Goal: Task Accomplishment & Management: Use online tool/utility

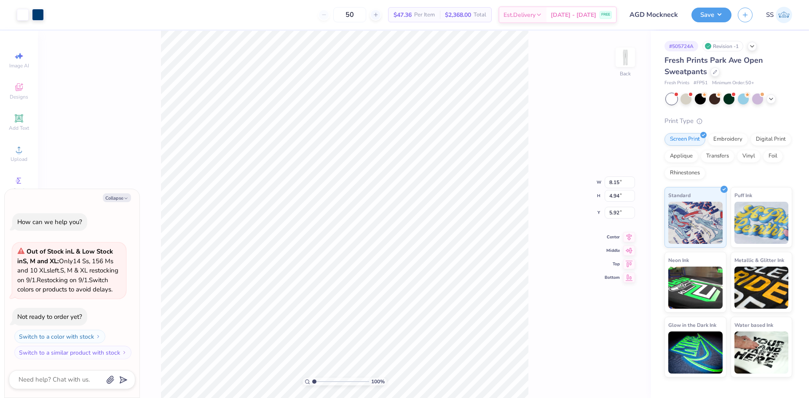
type textarea "x"
type input "6.66"
type input "4.04"
type input "6.82"
type textarea "x"
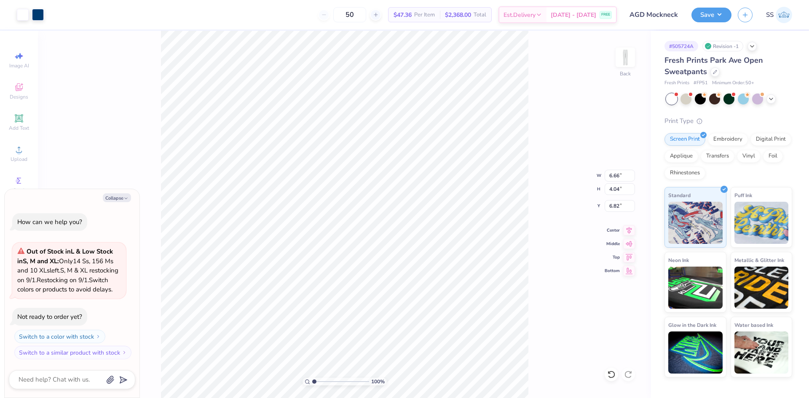
type input "6.75"
click at [713, 72] on icon at bounding box center [714, 71] width 3 height 3
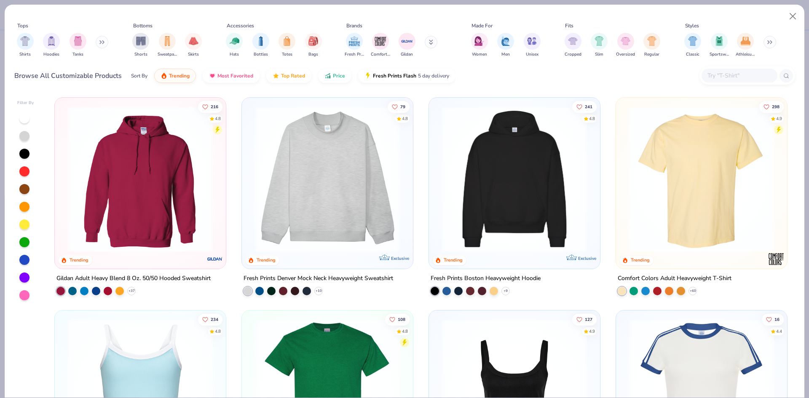
click at [250, 140] on img at bounding box center [173, 179] width 154 height 146
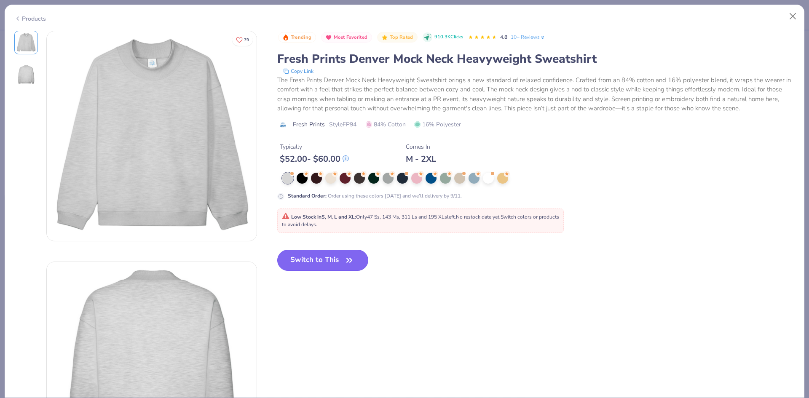
click at [317, 260] on button "Switch to This" at bounding box center [322, 260] width 91 height 21
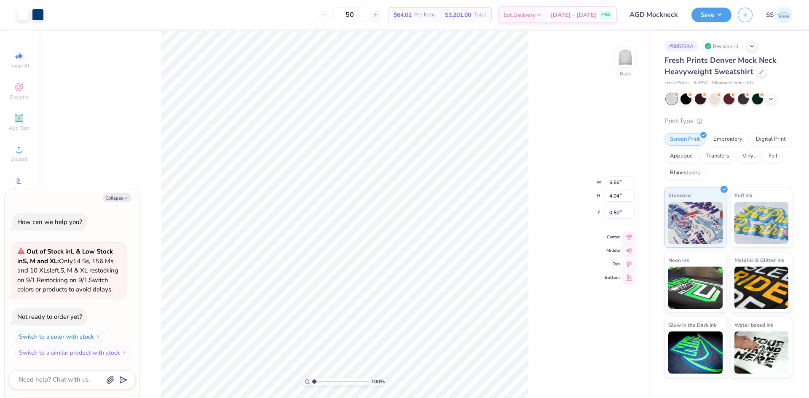
type textarea "x"
type input "3.00"
click at [757, 70] on div at bounding box center [761, 71] width 9 height 9
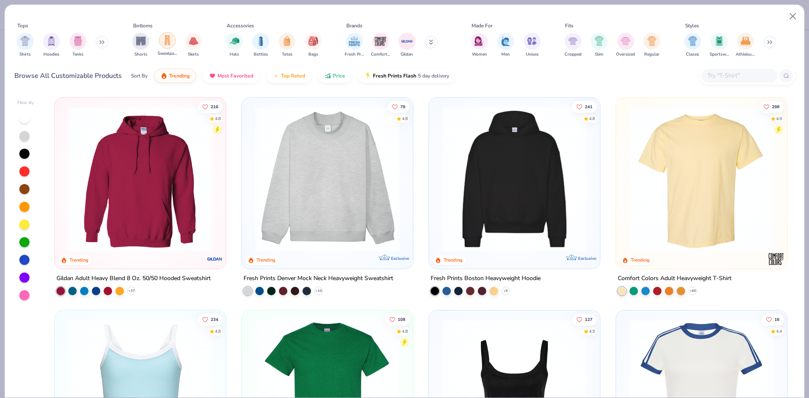
click at [163, 42] on img "filter for Sweatpants" at bounding box center [167, 40] width 9 height 10
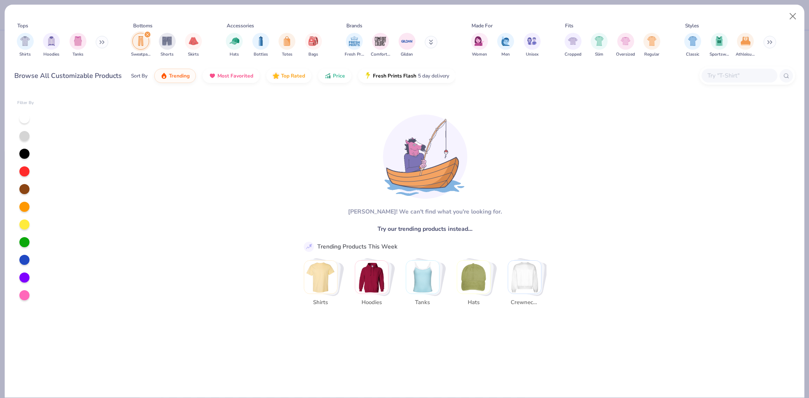
scroll to position [11, 0]
click at [148, 34] on icon "filter for Sweatpants" at bounding box center [147, 34] width 3 height 3
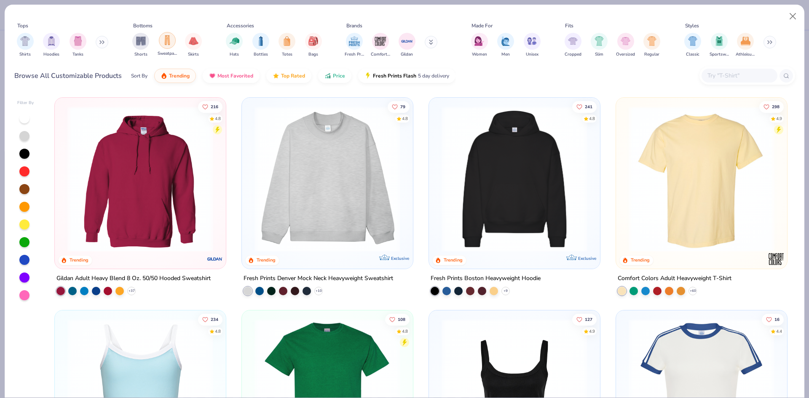
click at [174, 42] on div "filter for Sweatpants" at bounding box center [167, 40] width 17 height 17
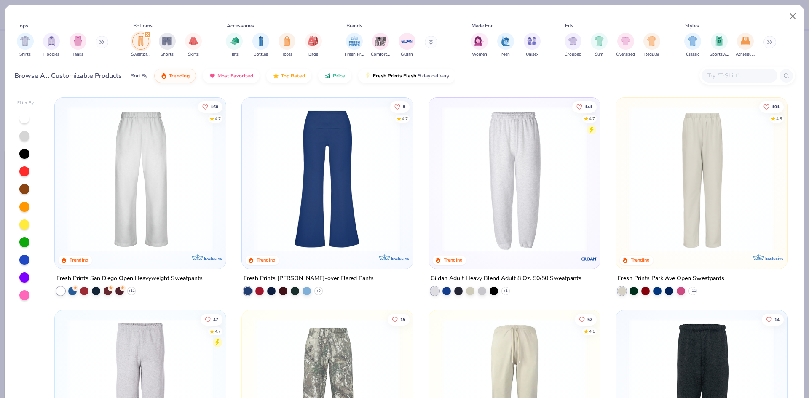
click at [639, 183] on img at bounding box center [701, 179] width 154 height 146
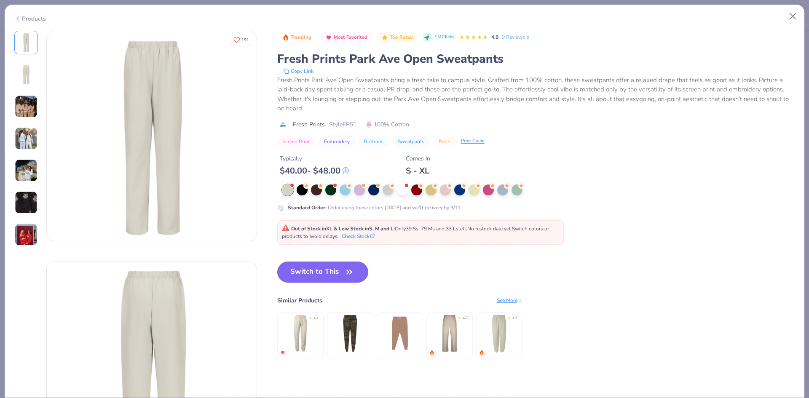
click at [303, 281] on button "Switch to This" at bounding box center [322, 272] width 91 height 21
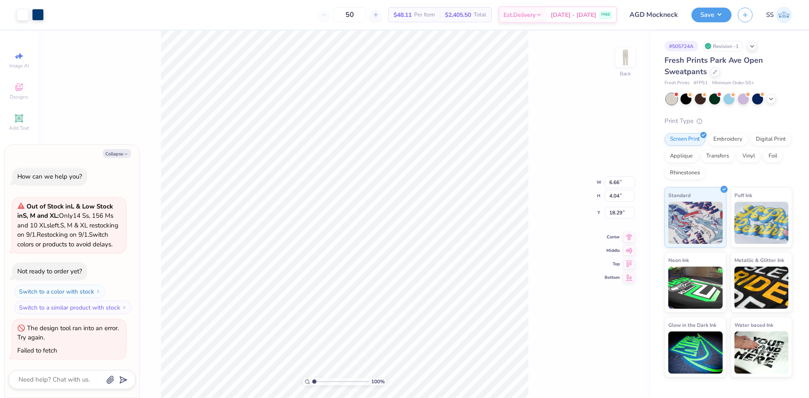
type textarea "x"
type input "9.39"
type textarea "x"
type input "6.94"
click at [770, 98] on polyline at bounding box center [770, 98] width 3 height 2
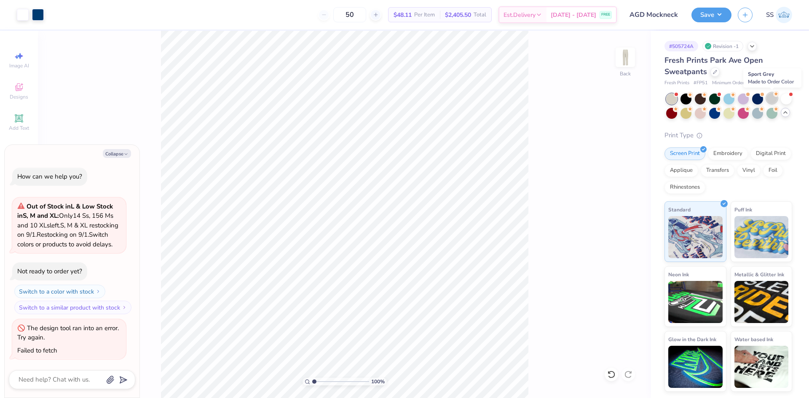
click at [768, 102] on div at bounding box center [771, 98] width 11 height 11
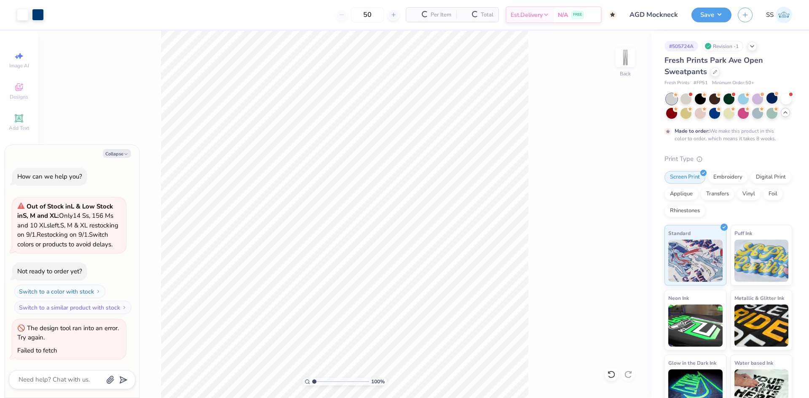
scroll to position [90, 0]
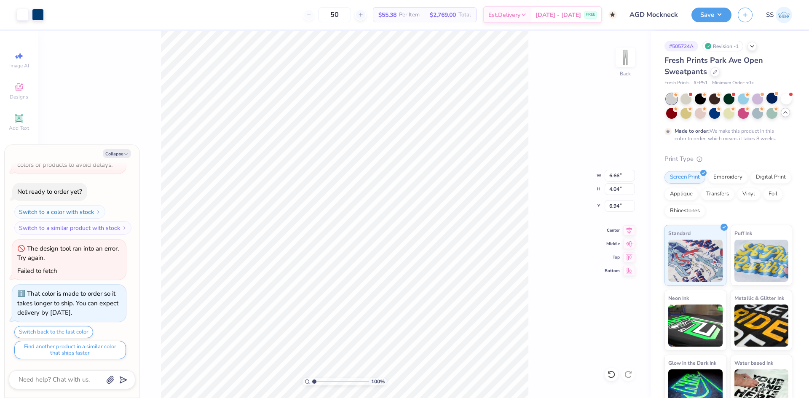
type textarea "x"
type input "7.04"
type input "4.27"
type textarea "x"
type input "7.38"
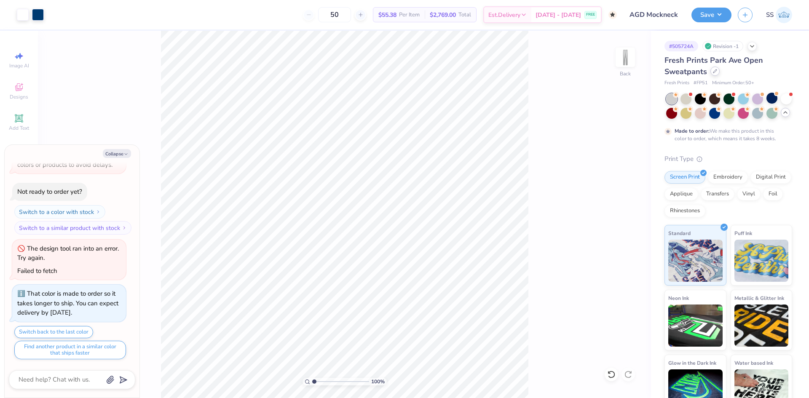
click at [716, 70] on icon at bounding box center [714, 71] width 3 height 3
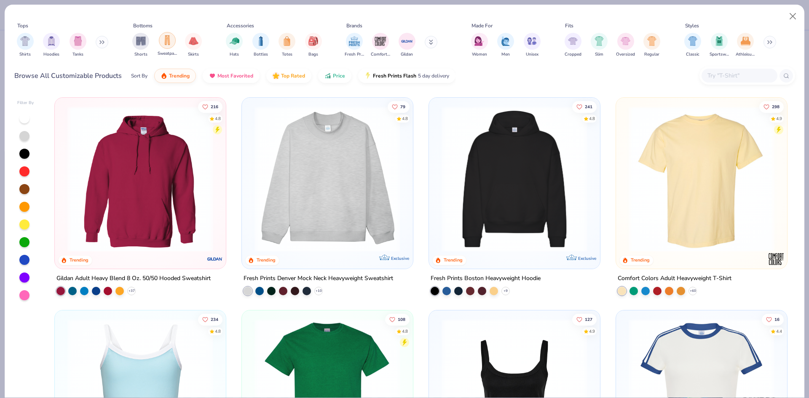
click at [168, 46] on div "filter for Sweatpants" at bounding box center [167, 40] width 17 height 17
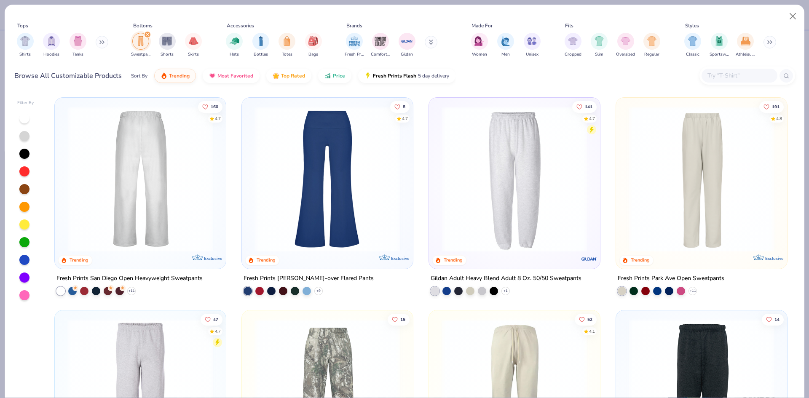
click at [179, 146] on img at bounding box center [140, 179] width 154 height 146
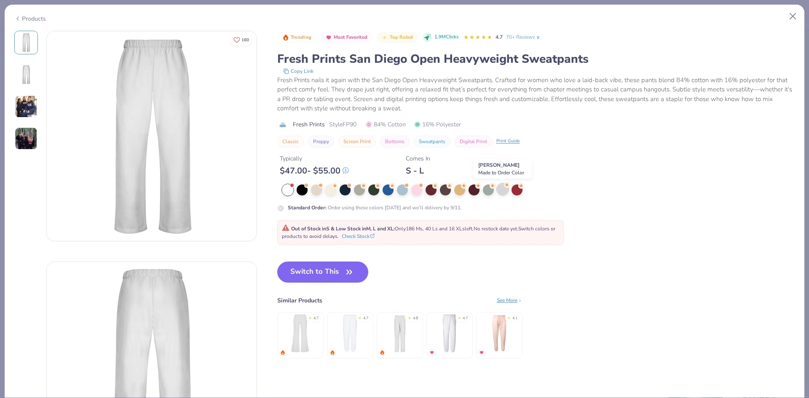
click at [504, 193] on div at bounding box center [502, 189] width 11 height 11
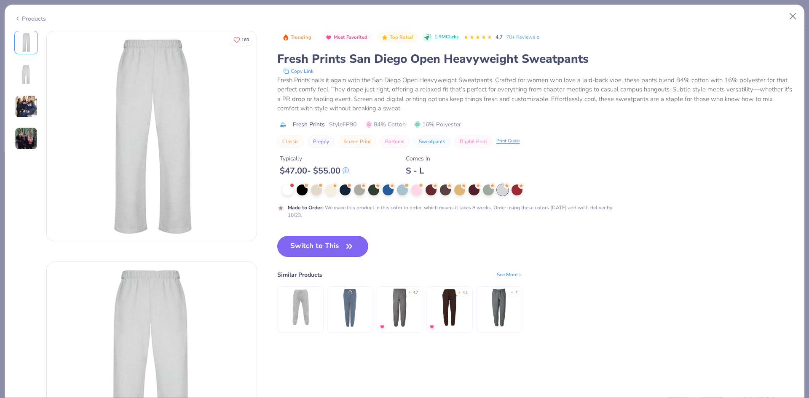
click at [327, 243] on button "Switch to This" at bounding box center [322, 246] width 91 height 21
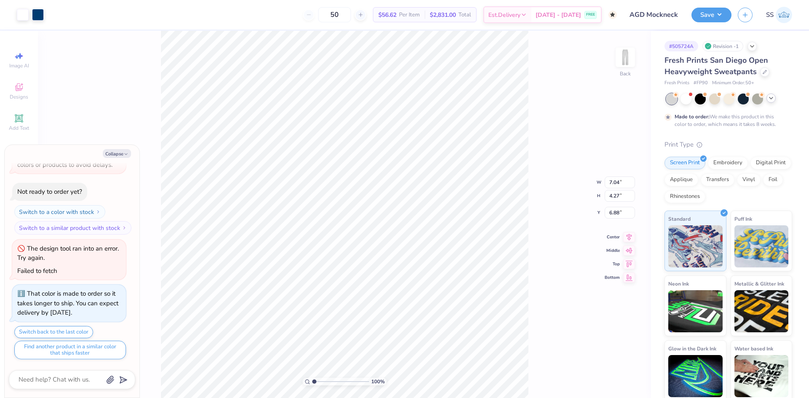
type textarea "x"
type input "7.67"
type textarea "x"
type input "8.33"
type input "5.04"
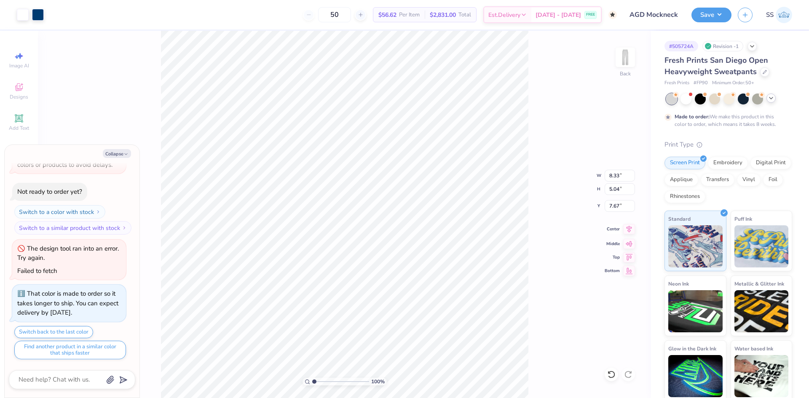
click at [628, 231] on icon at bounding box center [629, 229] width 12 height 10
type textarea "x"
type input "8.42"
type input "5.10"
click at [763, 70] on icon at bounding box center [765, 71] width 4 height 4
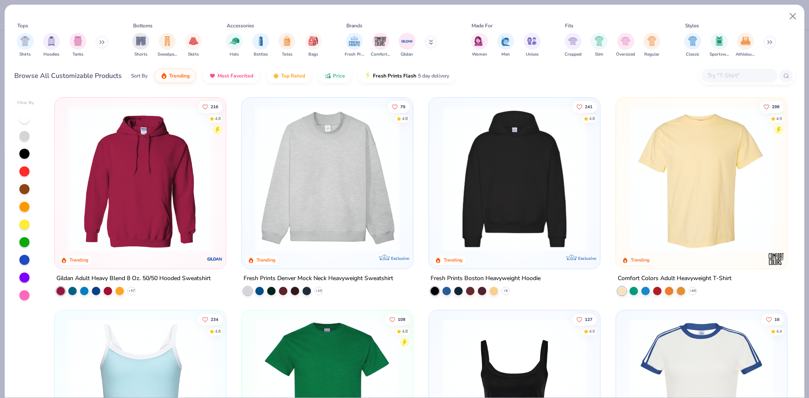
click at [329, 209] on img at bounding box center [327, 179] width 154 height 146
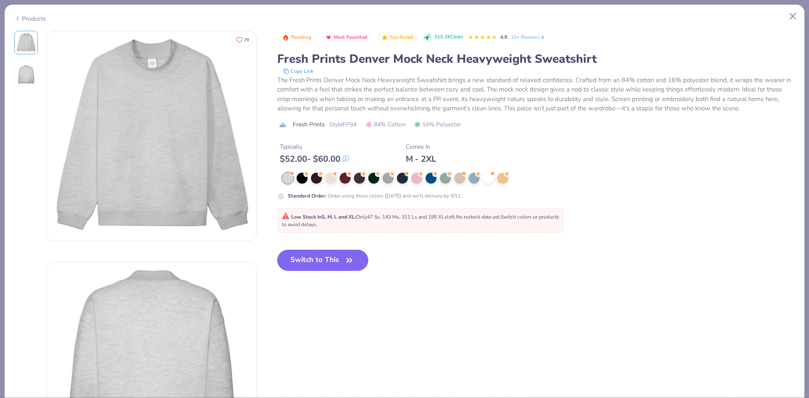
click at [325, 260] on button "Switch to This" at bounding box center [322, 260] width 91 height 21
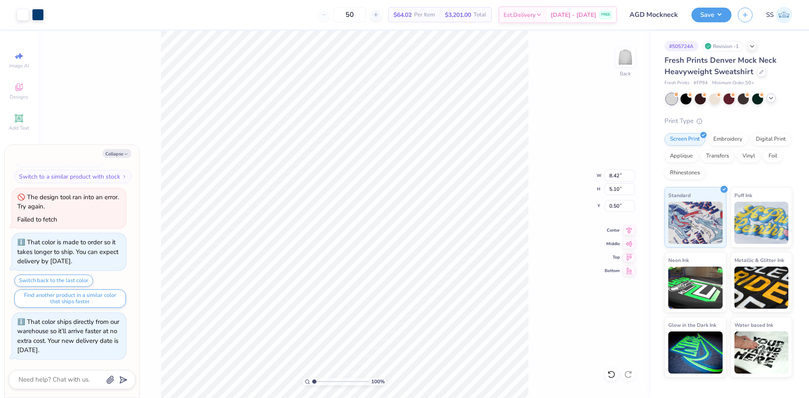
type textarea "x"
type input "3.00"
click at [704, 23] on div "Save SS" at bounding box center [750, 14] width 118 height 29
click at [714, 16] on button "Save" at bounding box center [711, 13] width 40 height 15
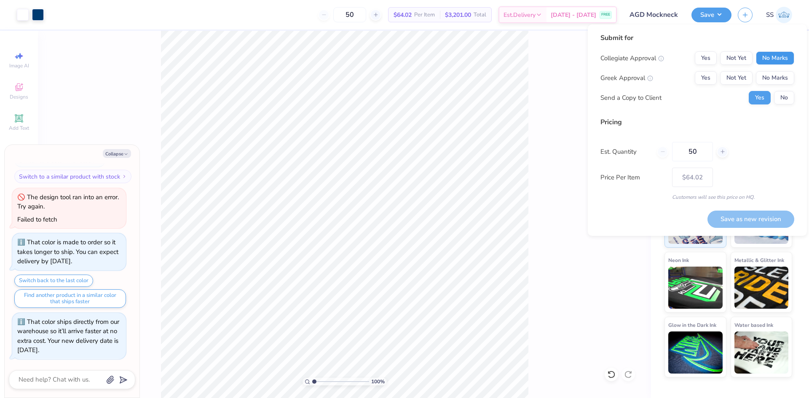
click at [761, 58] on button "No Marks" at bounding box center [775, 57] width 38 height 13
click at [725, 78] on button "Not Yet" at bounding box center [736, 77] width 32 height 13
click at [778, 99] on button "No" at bounding box center [784, 97] width 20 height 13
type textarea "x"
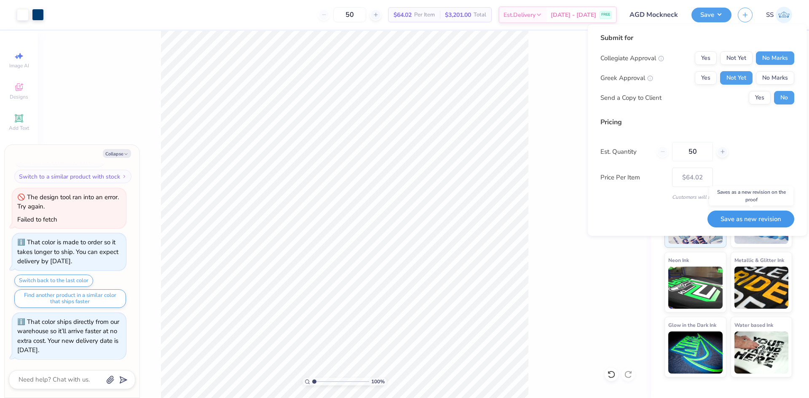
click at [756, 216] on button "Save as new revision" at bounding box center [750, 219] width 87 height 17
type input "$64.02"
type textarea "x"
type input "– –"
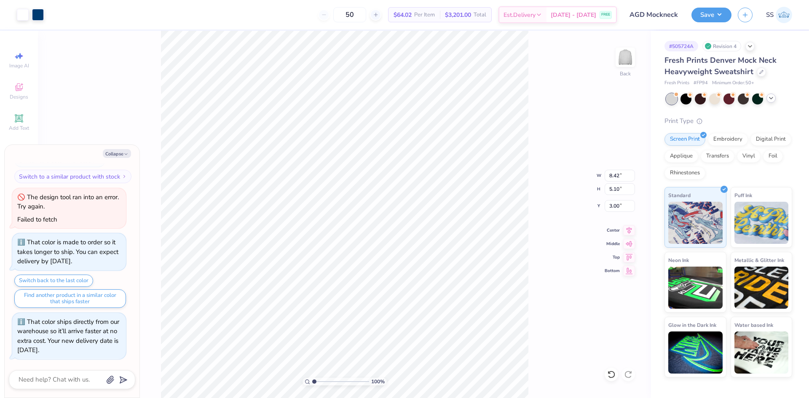
type textarea "x"
type input "9.86"
type input "5.97"
click at [118, 151] on button "Collapse" at bounding box center [117, 153] width 28 height 9
type textarea "x"
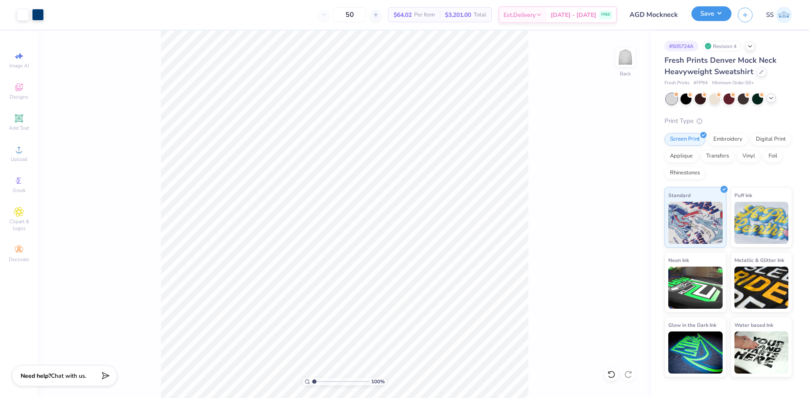
click at [707, 21] on button "Save" at bounding box center [711, 13] width 40 height 15
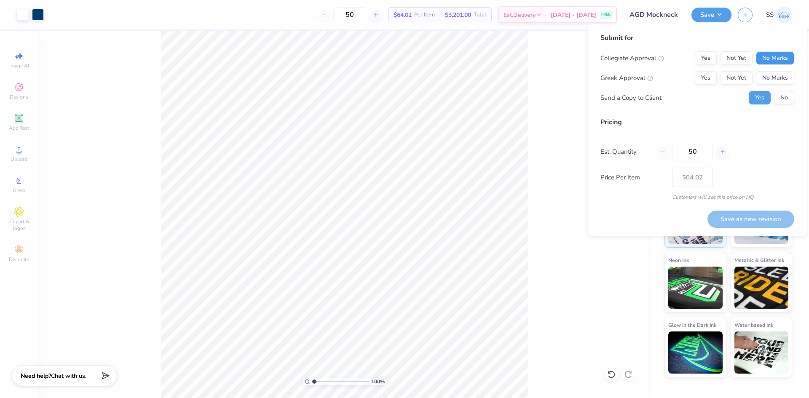
click at [759, 60] on button "No Marks" at bounding box center [775, 57] width 38 height 13
click at [743, 75] on button "Not Yet" at bounding box center [736, 77] width 32 height 13
click at [780, 101] on button "No" at bounding box center [784, 97] width 20 height 13
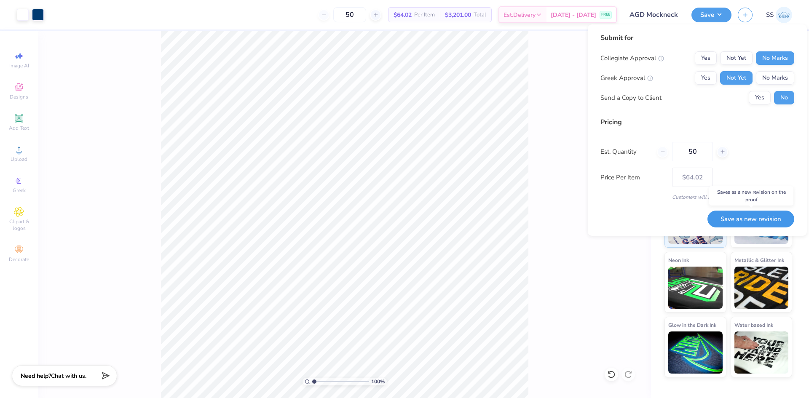
click at [730, 225] on button "Save as new revision" at bounding box center [750, 219] width 87 height 17
type input "$64.02"
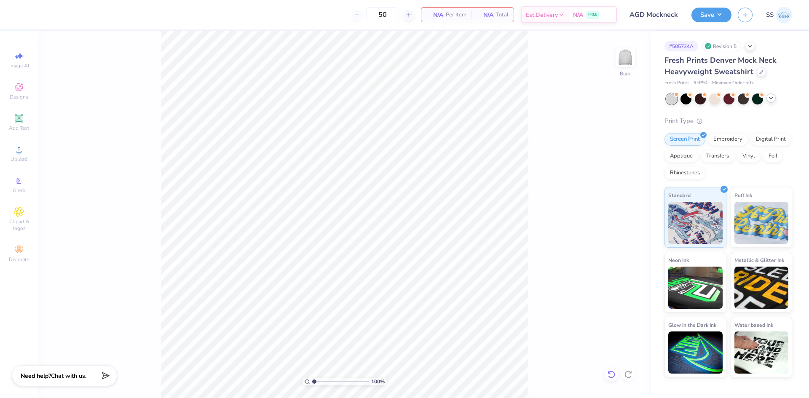
click at [610, 374] on icon at bounding box center [611, 374] width 8 height 8
click at [543, 241] on div "100 % Back" at bounding box center [344, 214] width 613 height 367
click at [774, 100] on div at bounding box center [770, 98] width 9 height 9
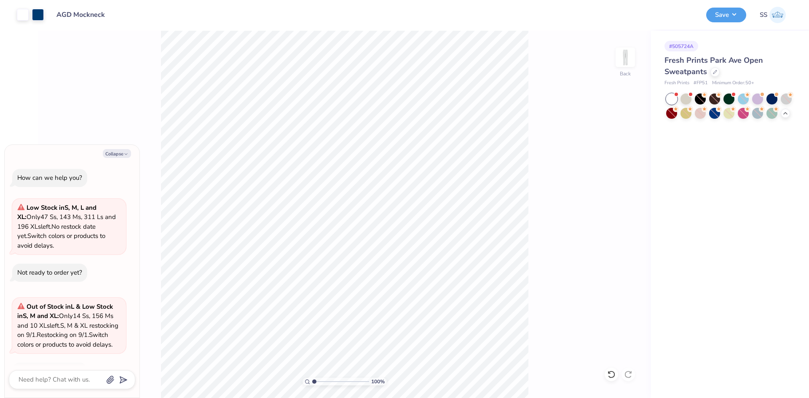
scroll to position [243, 0]
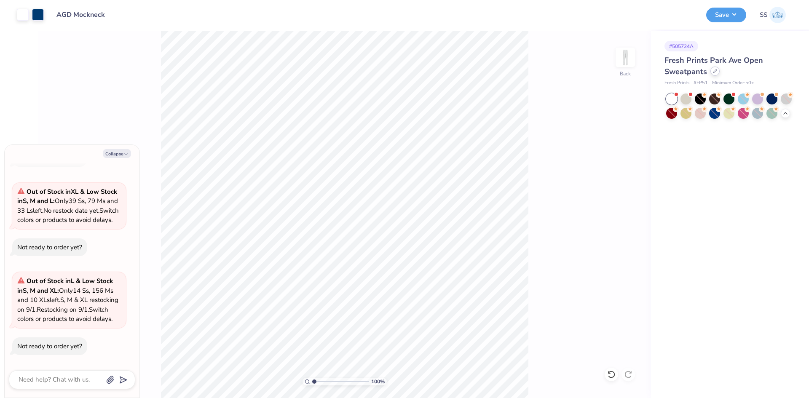
click at [715, 70] on icon at bounding box center [715, 71] width 4 height 4
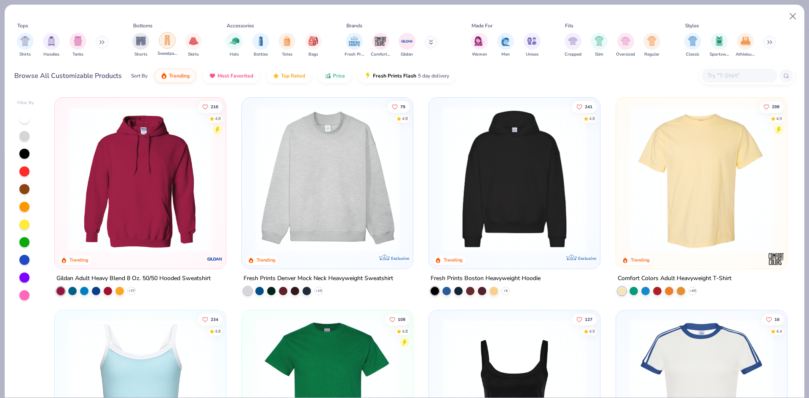
click at [172, 42] on div "filter for Sweatpants" at bounding box center [167, 40] width 17 height 17
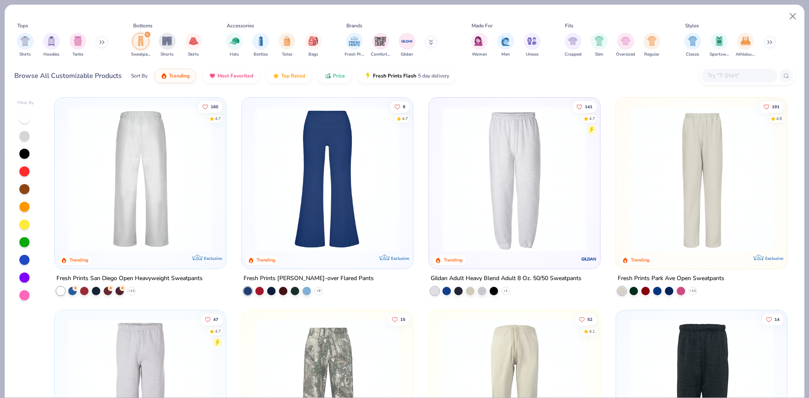
click at [178, 169] on img at bounding box center [140, 179] width 154 height 146
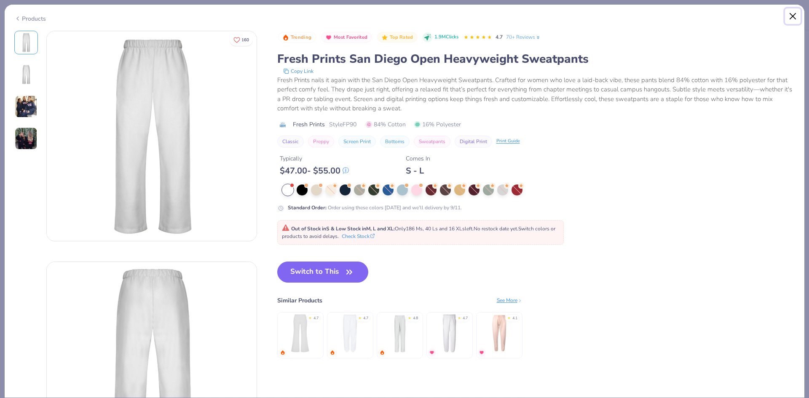
click at [794, 16] on button "Close" at bounding box center [793, 16] width 16 height 16
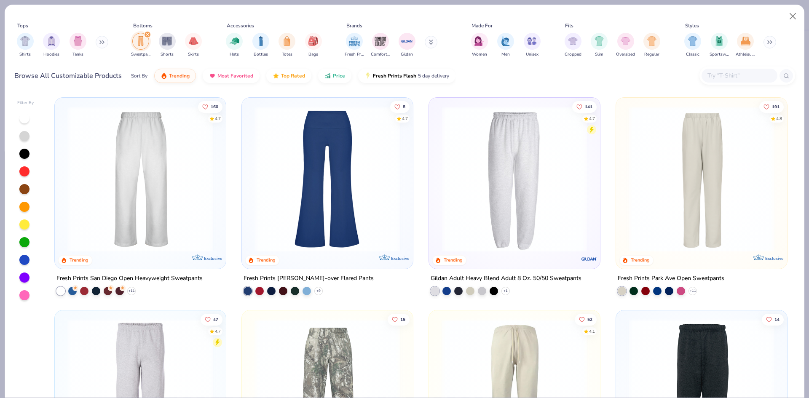
click at [648, 193] on img at bounding box center [701, 179] width 154 height 146
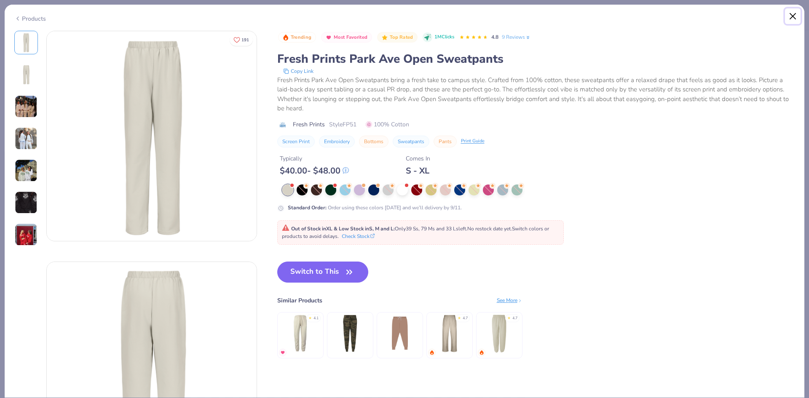
click at [796, 19] on button "Close" at bounding box center [793, 16] width 16 height 16
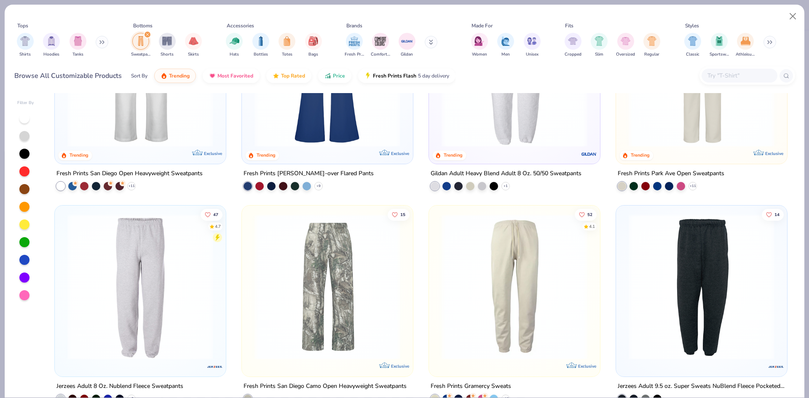
scroll to position [110, 0]
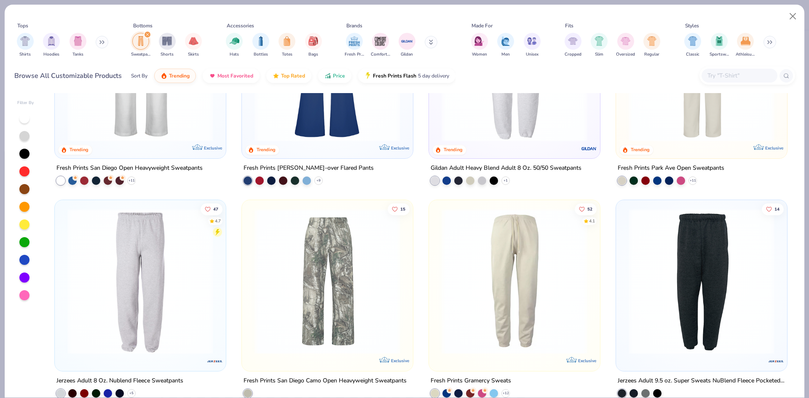
click at [161, 320] on img at bounding box center [140, 282] width 154 height 146
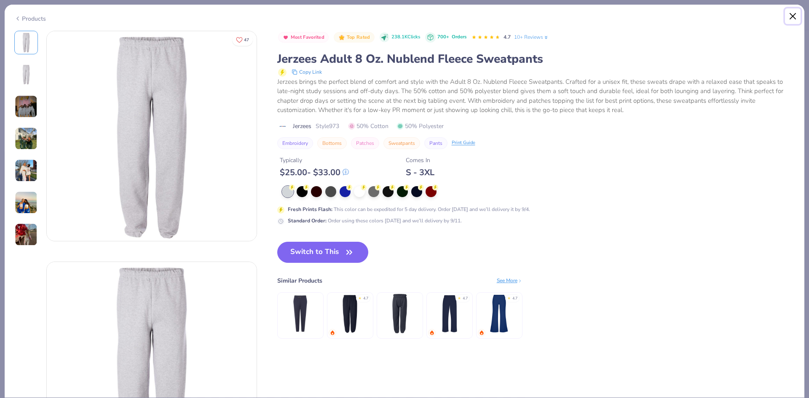
click at [791, 18] on button "Close" at bounding box center [793, 16] width 16 height 16
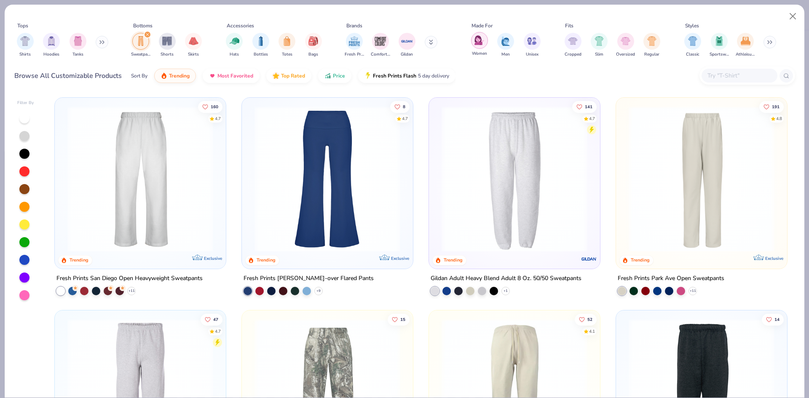
click at [484, 40] on div "filter for Women" at bounding box center [479, 40] width 17 height 17
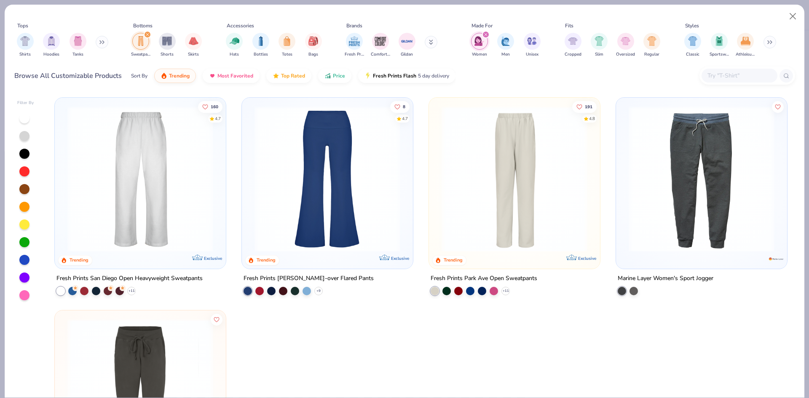
click at [152, 220] on img at bounding box center [140, 179] width 154 height 146
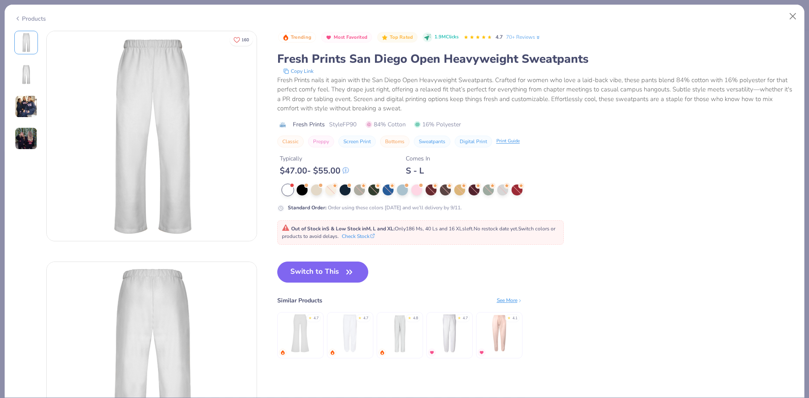
type textarea "x"
click at [505, 190] on div at bounding box center [502, 190] width 11 height 11
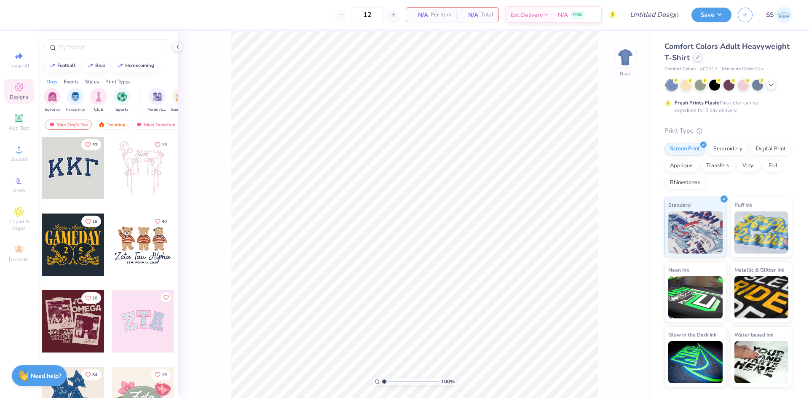
click at [699, 60] on div at bounding box center [697, 57] width 9 height 9
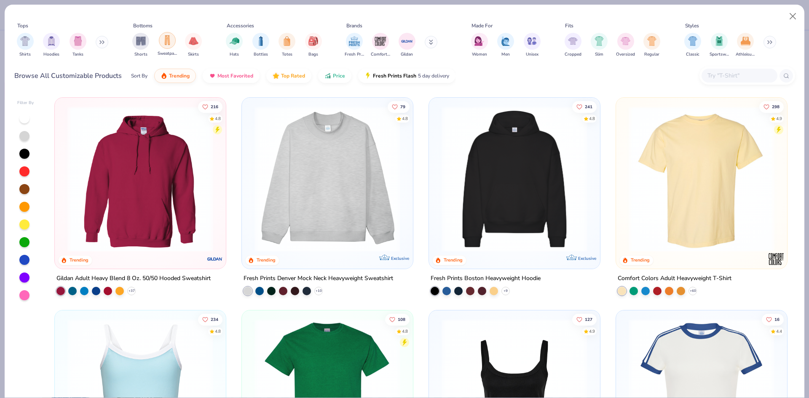
click at [165, 48] on div "filter for Sweatpants" at bounding box center [167, 40] width 17 height 17
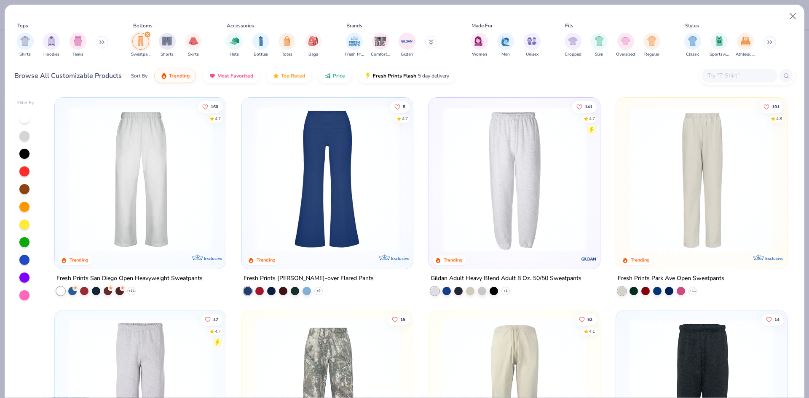
click at [175, 199] on img at bounding box center [140, 179] width 154 height 146
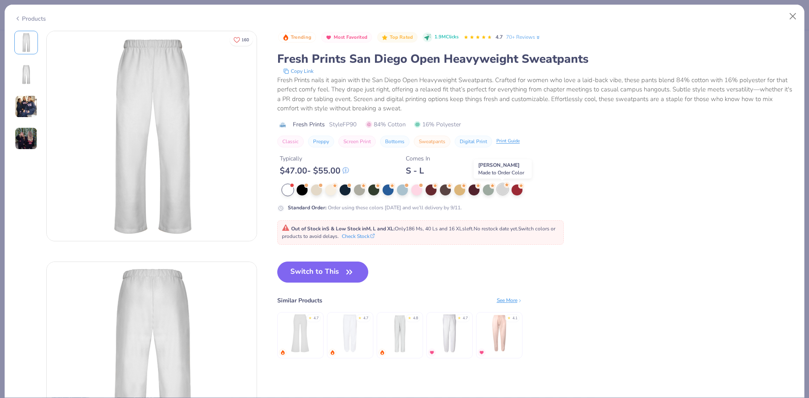
click at [503, 187] on div at bounding box center [502, 189] width 11 height 11
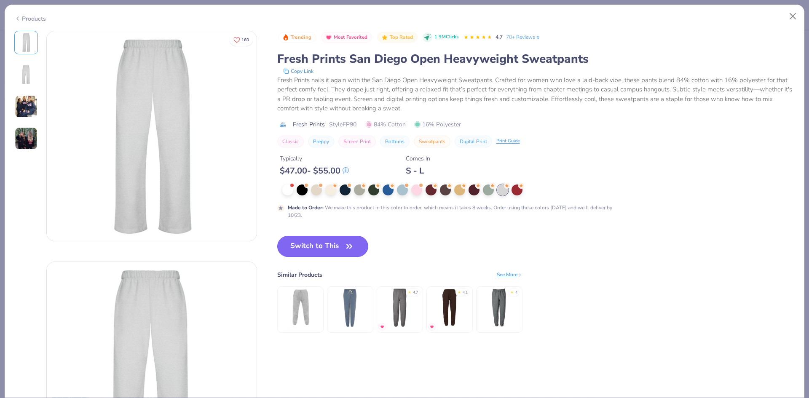
click at [316, 244] on button "Switch to This" at bounding box center [322, 246] width 91 height 21
type input "50"
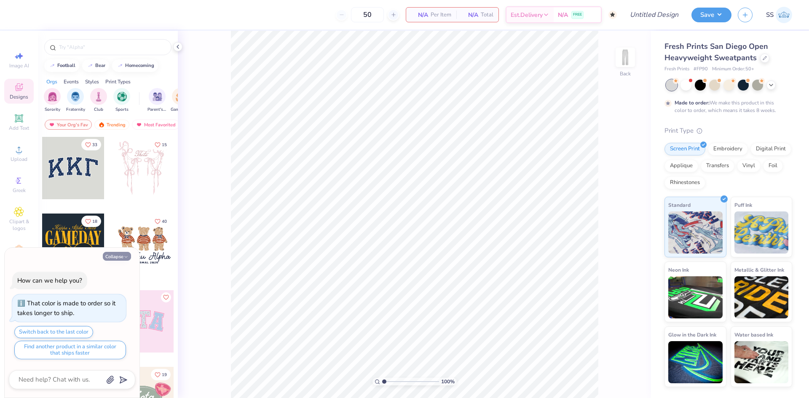
click at [118, 259] on button "Collapse" at bounding box center [117, 256] width 28 height 9
type textarea "x"
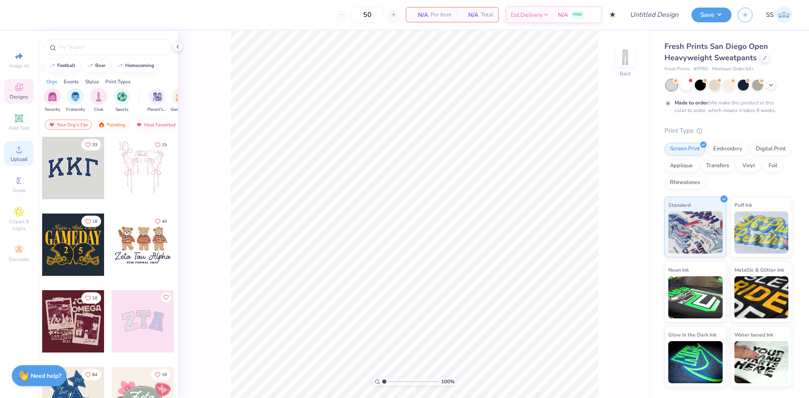
click at [18, 153] on circle at bounding box center [18, 152] width 5 height 5
click at [27, 144] on div "Upload" at bounding box center [18, 153] width 29 height 25
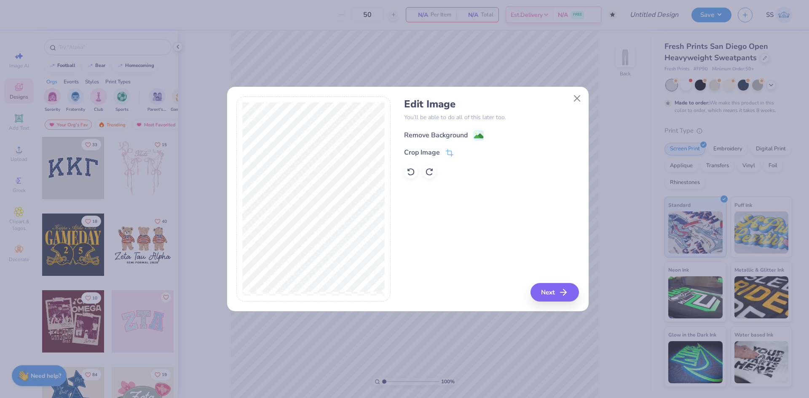
click at [426, 135] on div "Remove Background" at bounding box center [436, 135] width 64 height 10
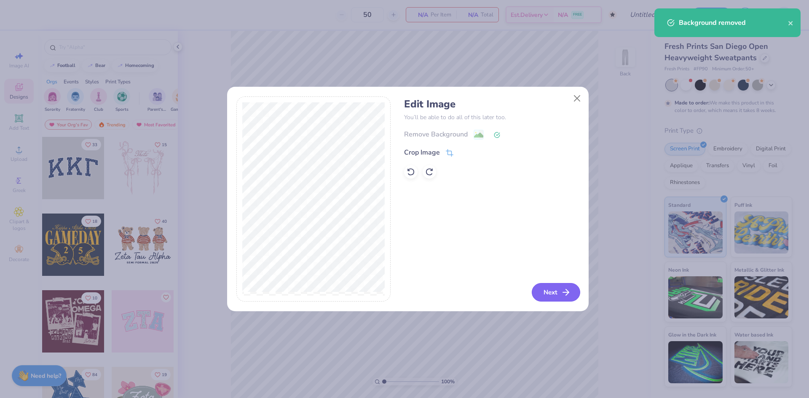
click at [566, 295] on polyline "button" at bounding box center [567, 292] width 3 height 6
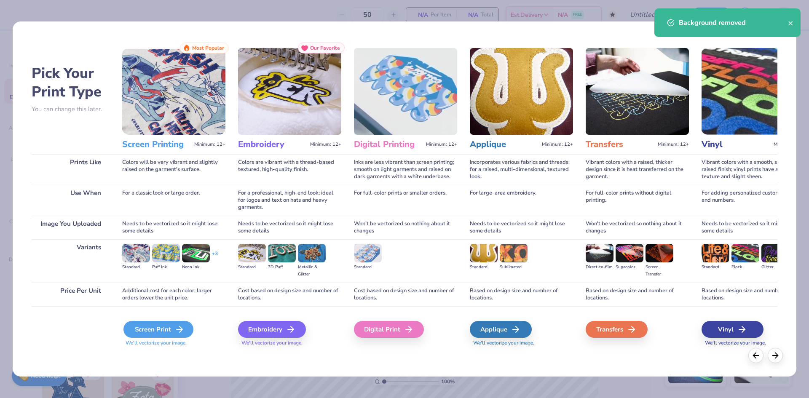
click at [161, 334] on div "Screen Print" at bounding box center [158, 329] width 70 height 17
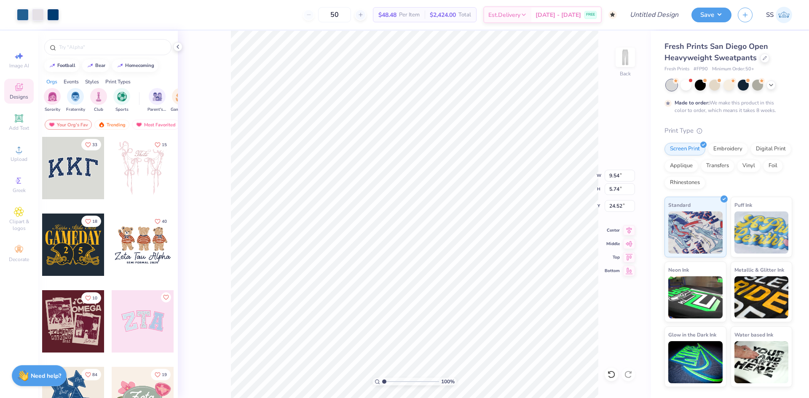
type input "9.54"
type input "5.74"
type input "7.67"
type input "8.35"
type input "5.03"
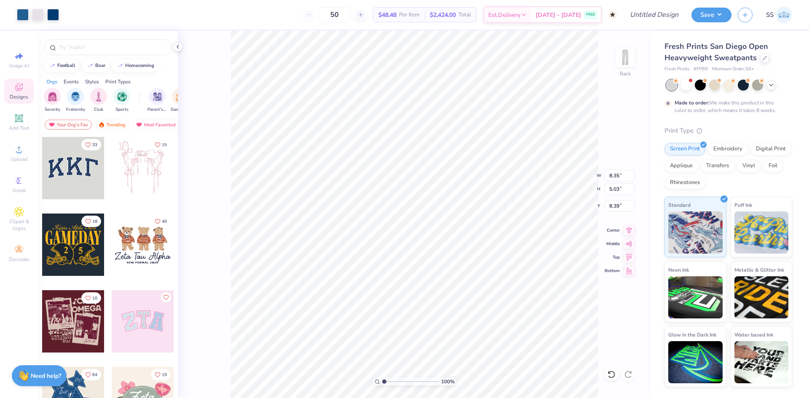
type input "7.39"
type input "7.75"
type input "4.66"
type input "7.02"
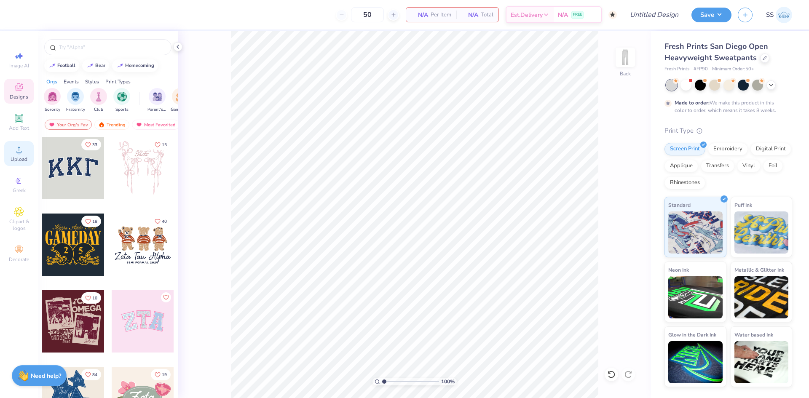
click at [8, 151] on div "Upload" at bounding box center [18, 153] width 29 height 25
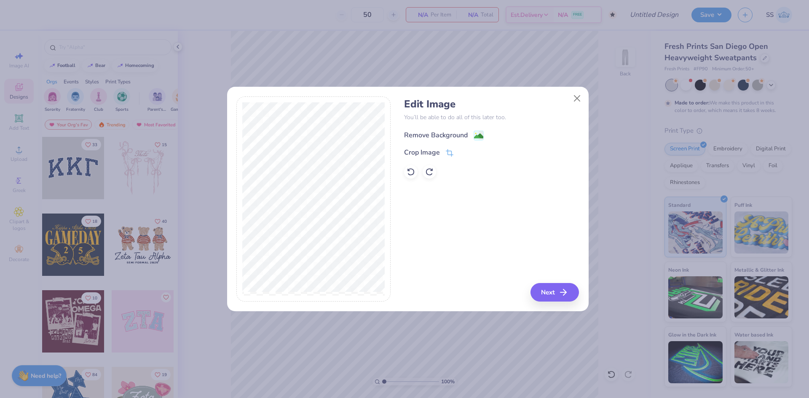
click at [442, 134] on div "Remove Background" at bounding box center [436, 135] width 64 height 10
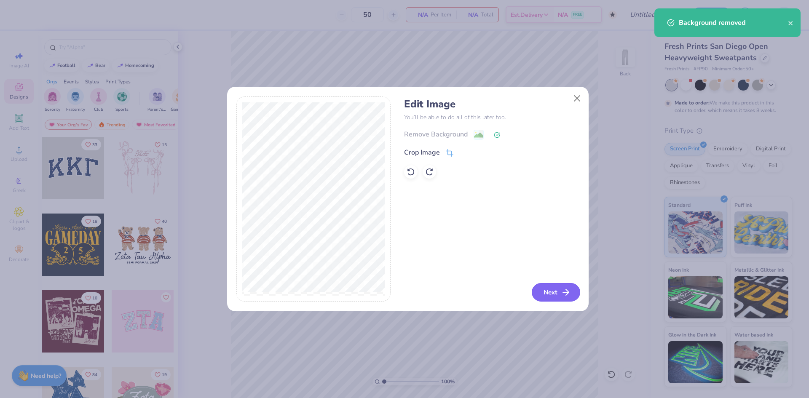
click at [559, 292] on button "Next" at bounding box center [556, 292] width 48 height 19
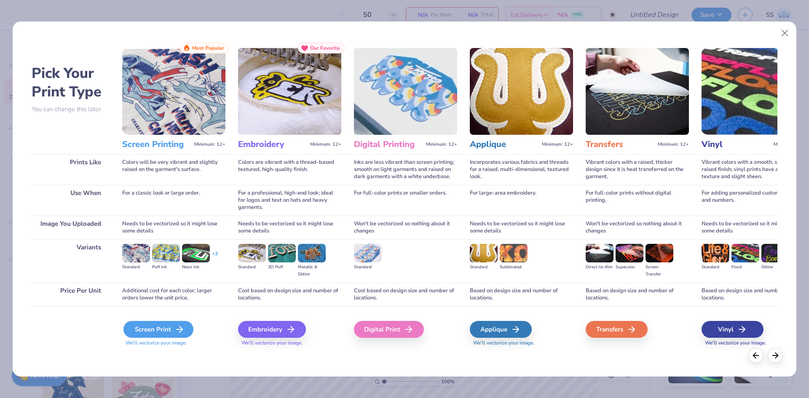
click at [160, 329] on div "Screen Print" at bounding box center [158, 329] width 70 height 17
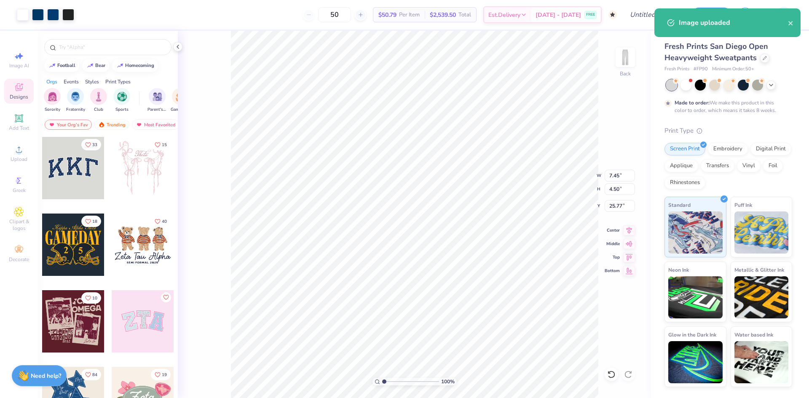
type input "7.45"
type input "4.50"
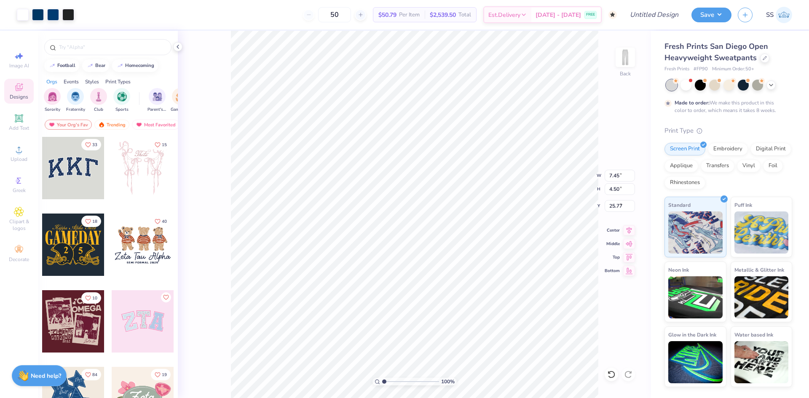
type input "5.80"
type input "8.14"
type input "4.92"
type input "5.53"
type input "7.69"
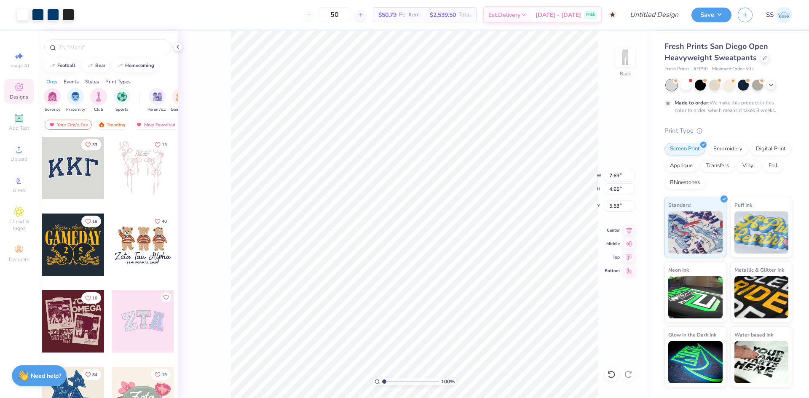
type input "4.65"
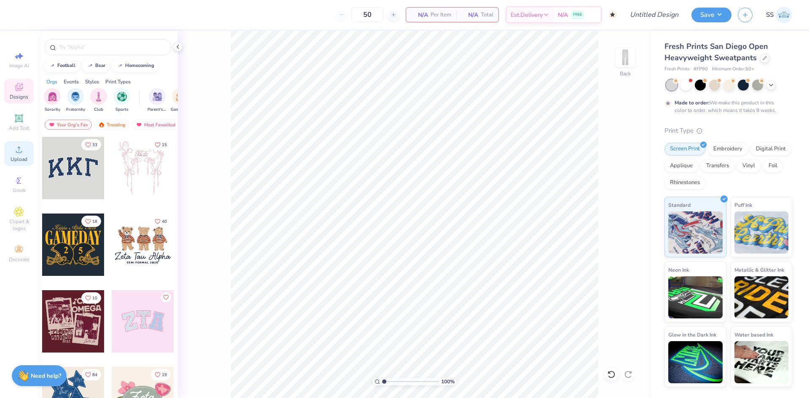
click at [22, 150] on icon at bounding box center [19, 150] width 10 height 10
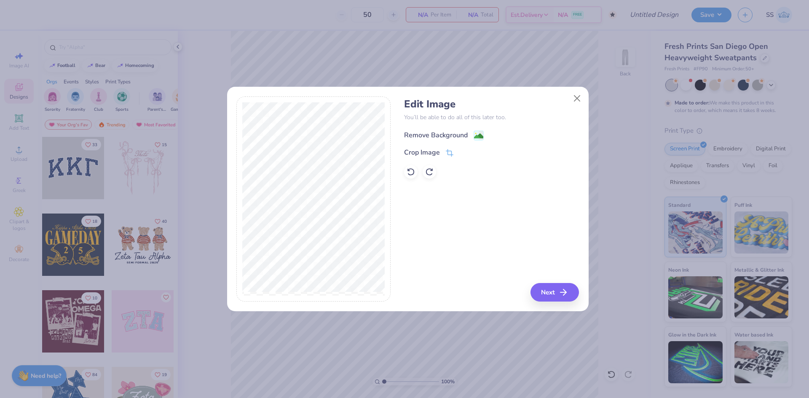
click at [427, 137] on div "Remove Background" at bounding box center [436, 135] width 64 height 10
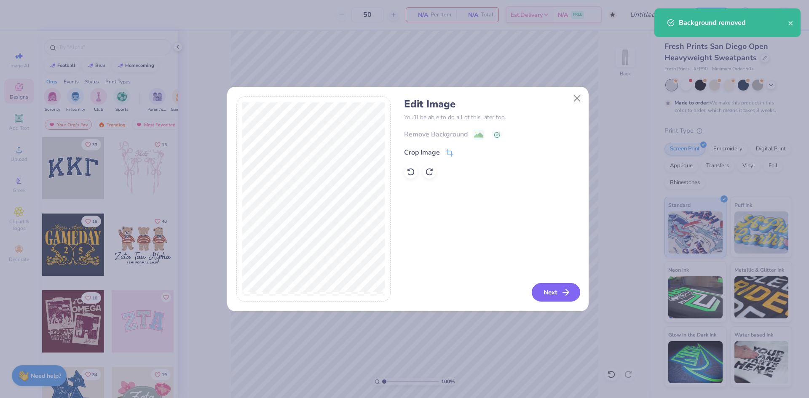
click at [561, 289] on icon "button" at bounding box center [566, 292] width 10 height 10
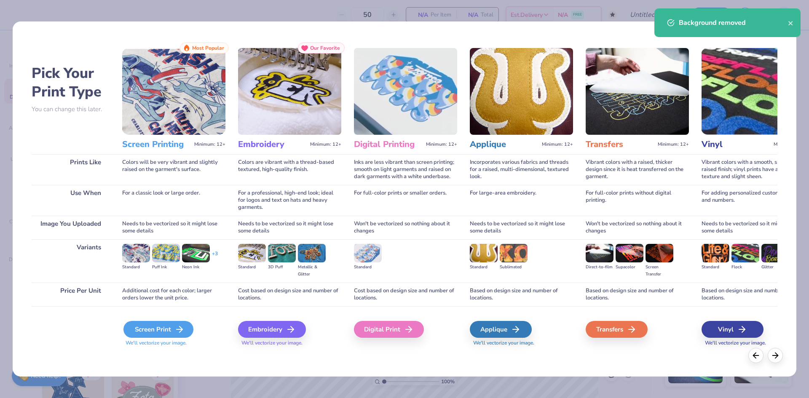
click at [151, 322] on div "Screen Print" at bounding box center [158, 329] width 70 height 17
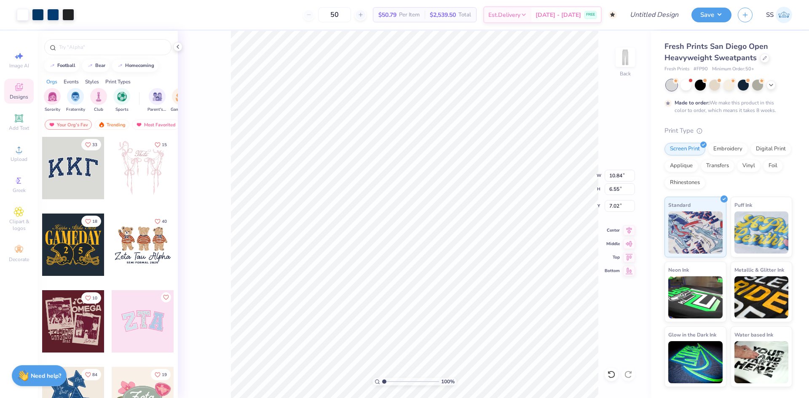
type input "7.02"
type input "8.57"
type input "5.18"
type input "5.76"
click at [701, 90] on div at bounding box center [700, 84] width 11 height 11
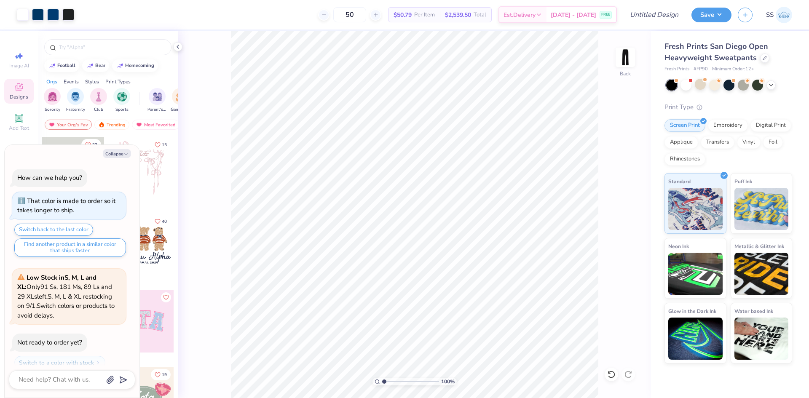
scroll to position [78, 0]
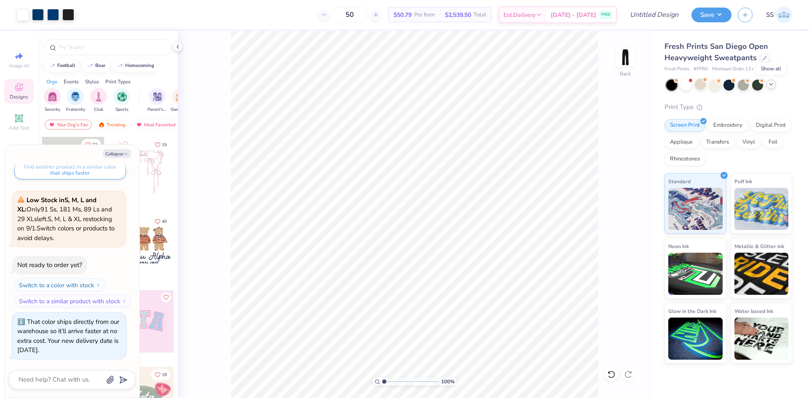
click at [769, 88] on div at bounding box center [770, 84] width 9 height 9
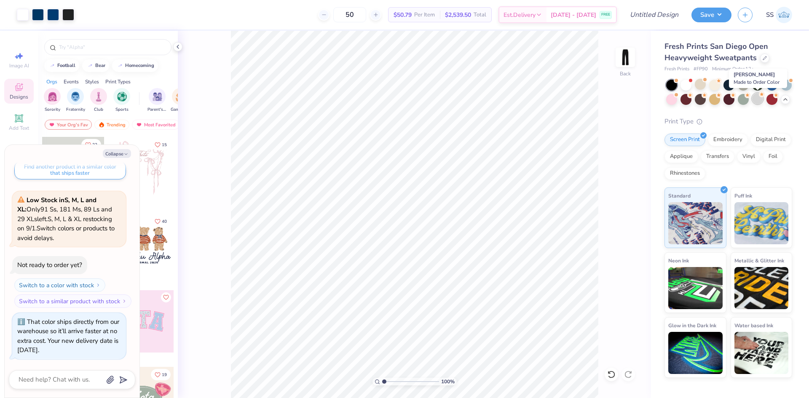
click at [759, 100] on div at bounding box center [757, 98] width 11 height 11
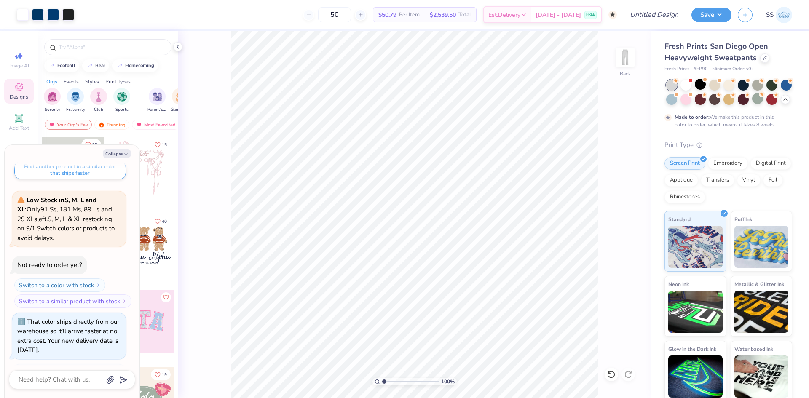
scroll to position [157, 0]
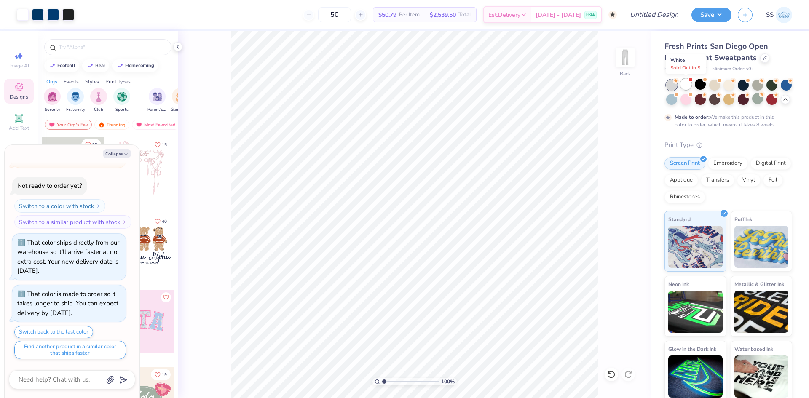
click at [688, 86] on div at bounding box center [685, 84] width 11 height 11
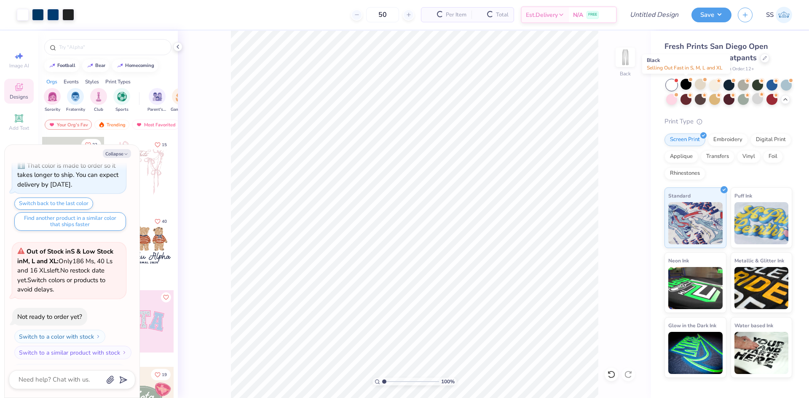
scroll to position [337, 0]
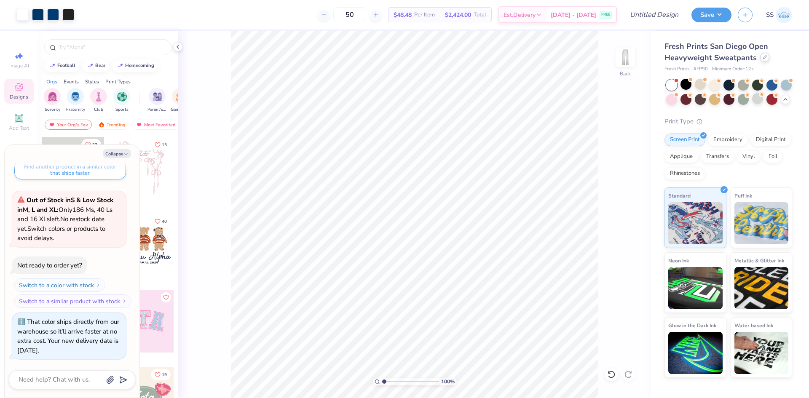
click at [761, 60] on div at bounding box center [764, 57] width 9 height 9
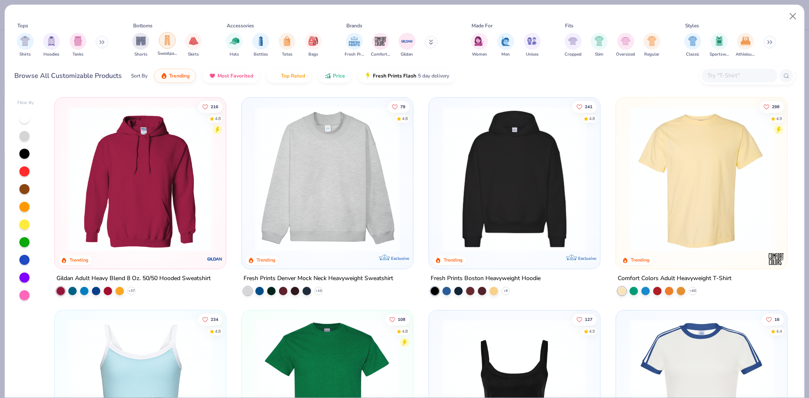
click at [161, 42] on div "filter for Sweatpants" at bounding box center [167, 40] width 17 height 17
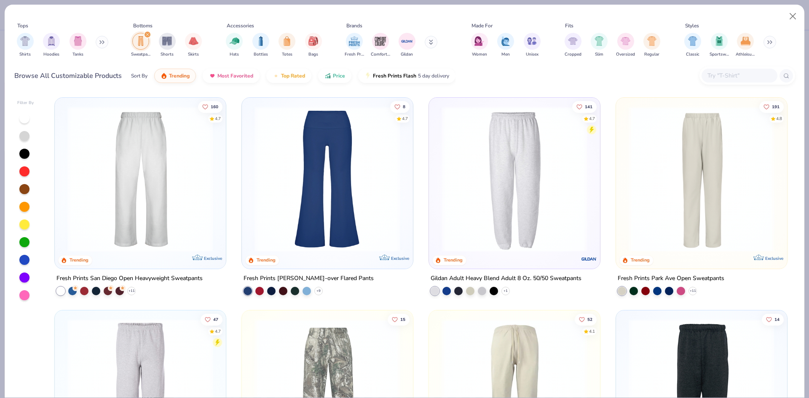
click at [632, 191] on img at bounding box center [701, 179] width 154 height 146
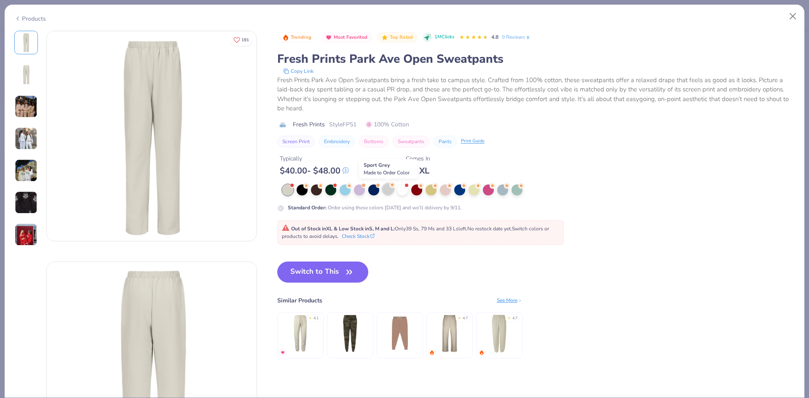
click at [387, 191] on div at bounding box center [388, 189] width 11 height 11
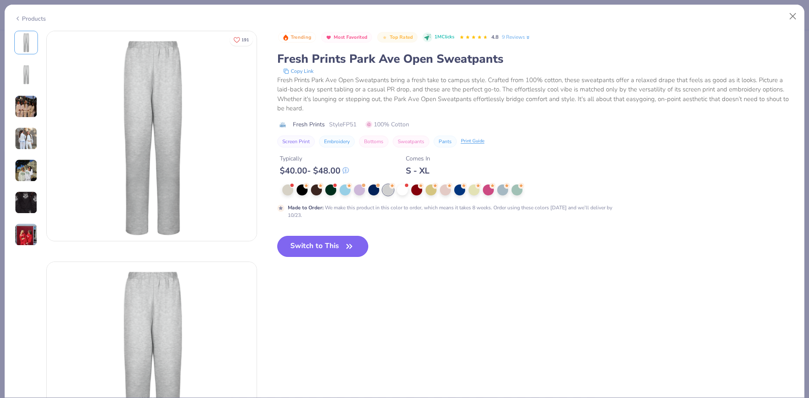
click at [314, 247] on button "Switch to This" at bounding box center [322, 246] width 91 height 21
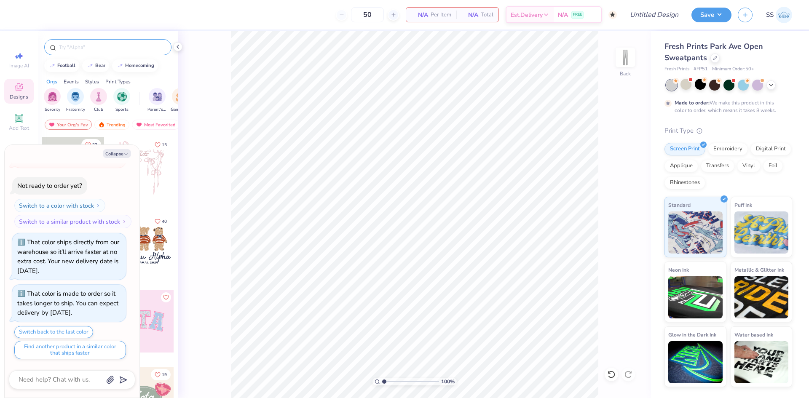
type textarea "x"
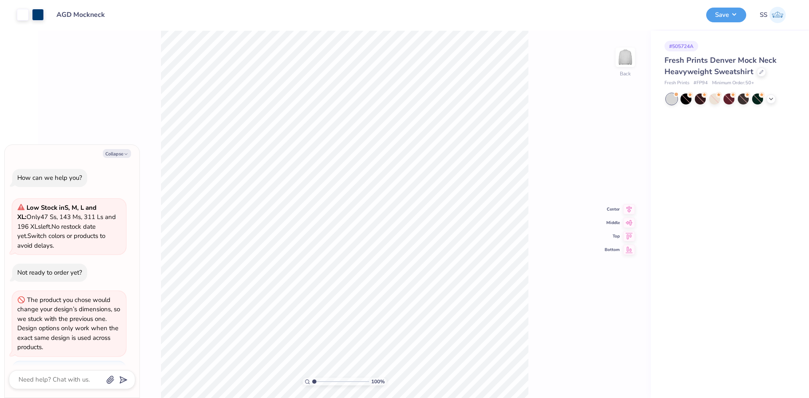
scroll to position [119, 0]
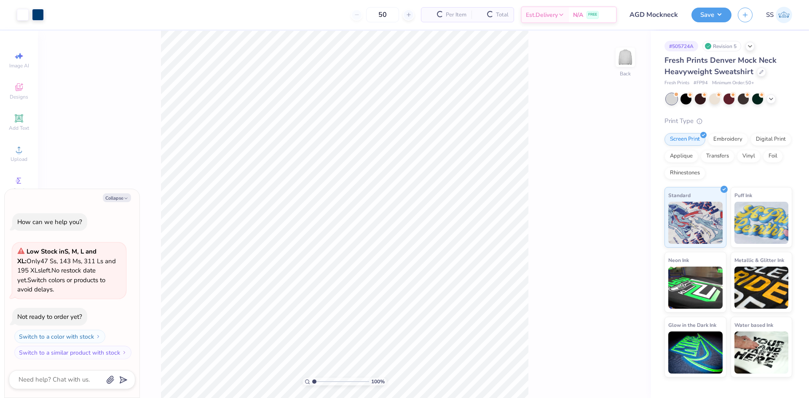
type textarea "x"
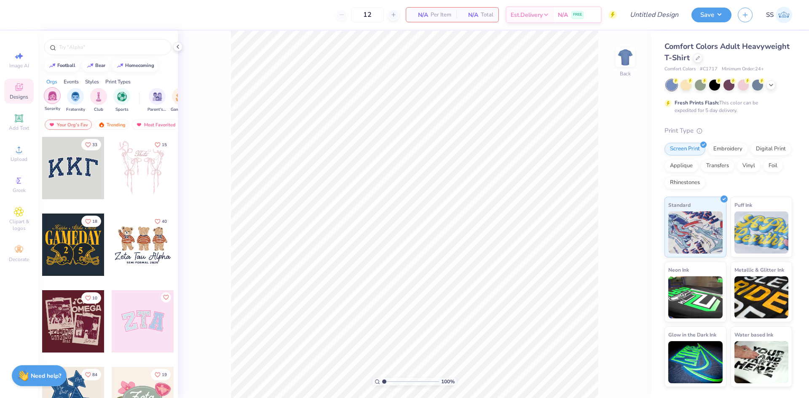
click at [48, 102] on div "filter for Sorority" at bounding box center [52, 95] width 17 height 17
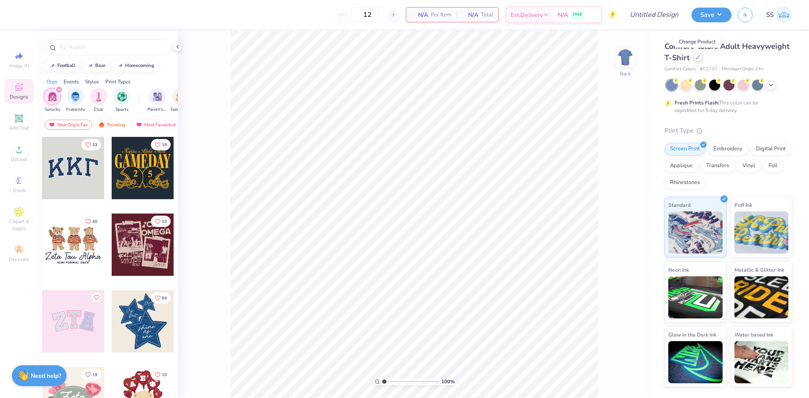
click at [696, 59] on icon at bounding box center [697, 57] width 3 height 3
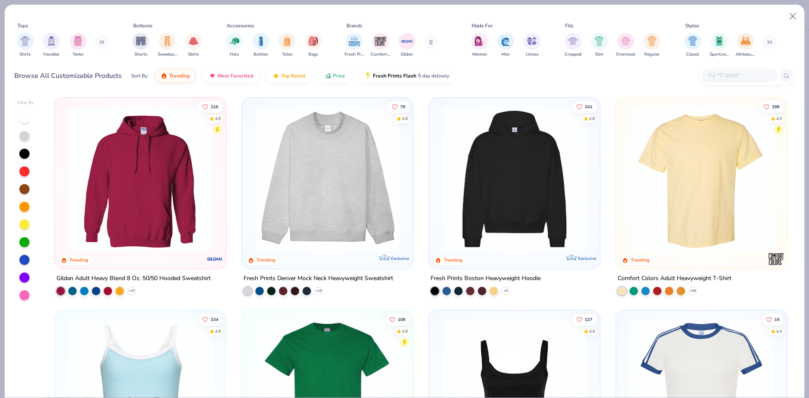
click at [340, 203] on img at bounding box center [327, 179] width 154 height 146
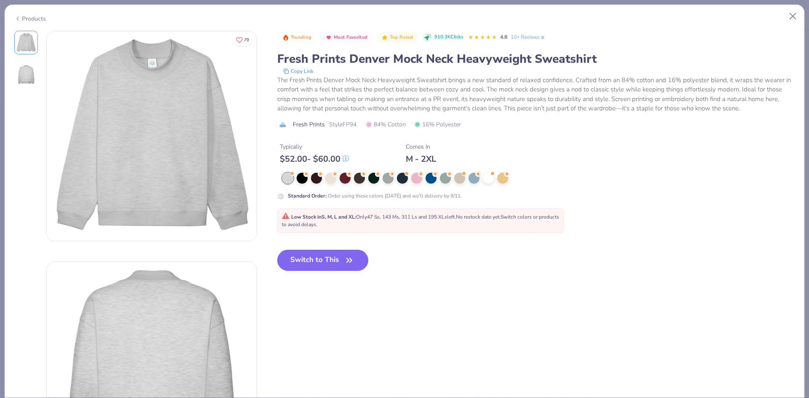
click at [327, 262] on button "Switch to This" at bounding box center [322, 260] width 91 height 21
type input "50"
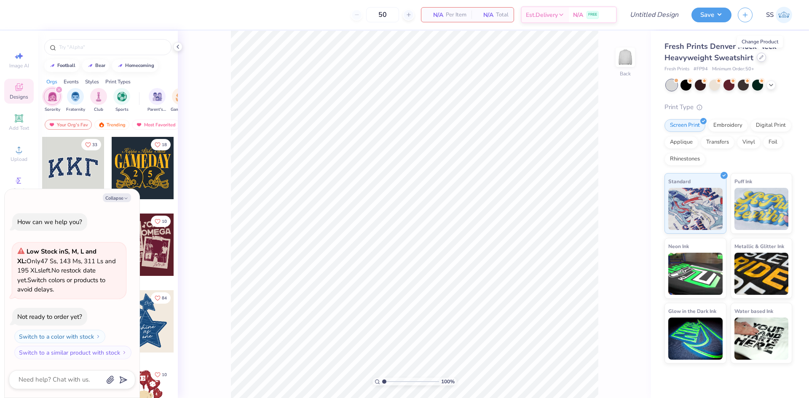
click at [760, 58] on icon at bounding box center [761, 57] width 3 height 3
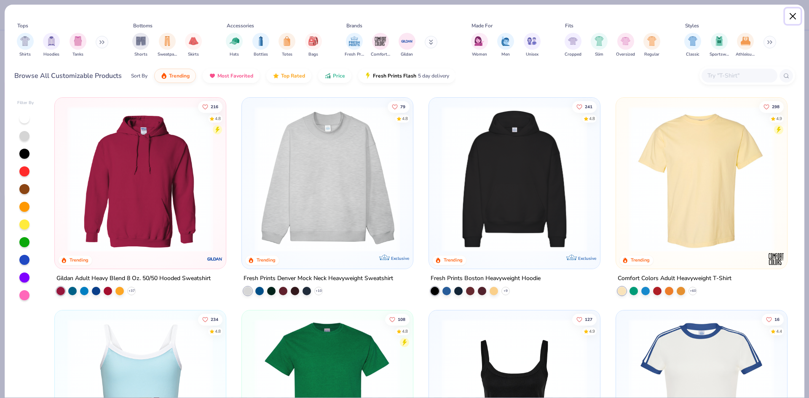
click at [796, 17] on button "Close" at bounding box center [793, 16] width 16 height 16
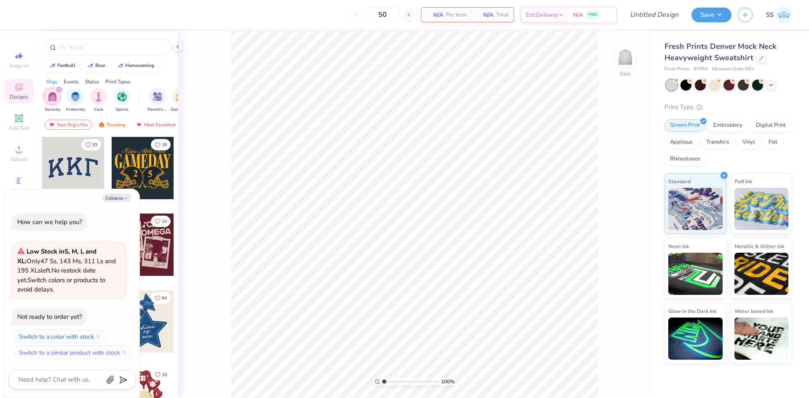
click at [754, 44] on span "Fresh Prints Denver Mock Neck Heavyweight Sweatshirt" at bounding box center [720, 51] width 112 height 21
click at [766, 86] on div at bounding box center [729, 85] width 126 height 11
click at [770, 83] on icon at bounding box center [771, 84] width 7 height 7
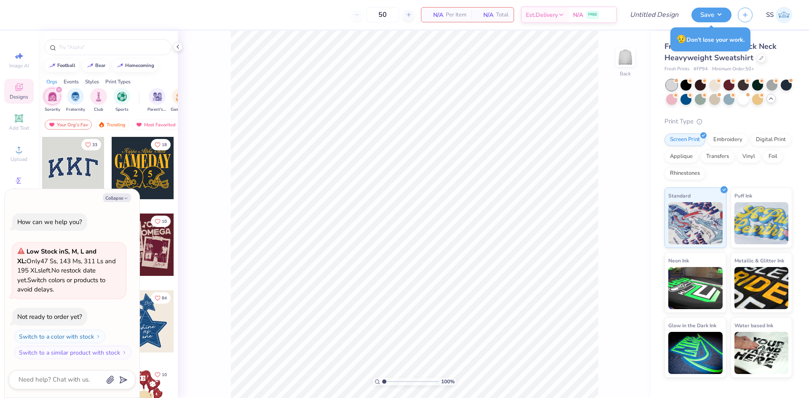
type textarea "x"
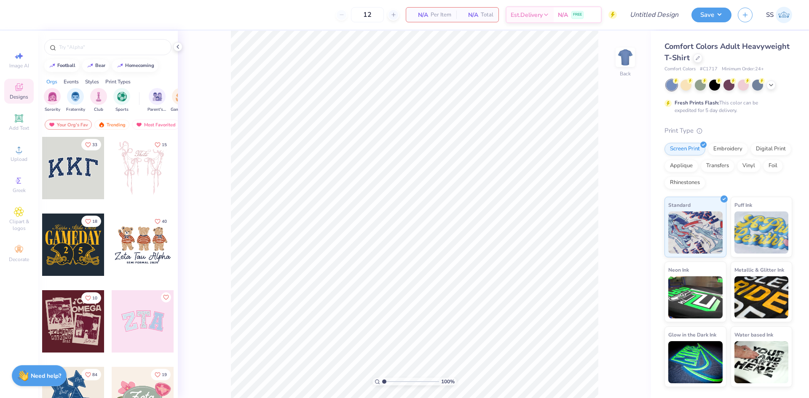
click at [791, 13] on img at bounding box center [784, 15] width 16 height 16
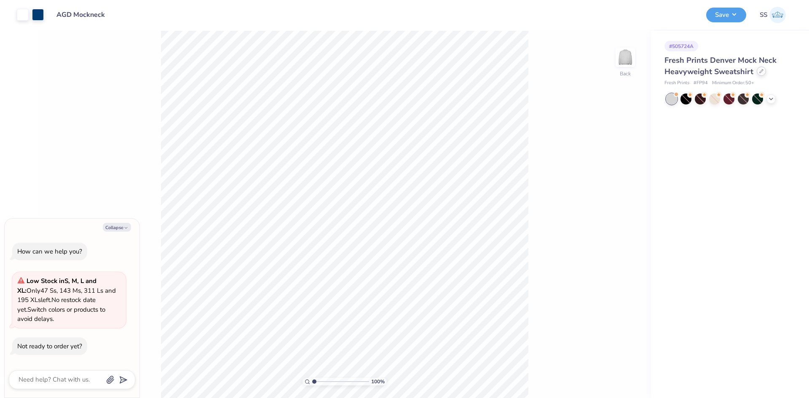
click at [763, 73] on div at bounding box center [761, 71] width 9 height 9
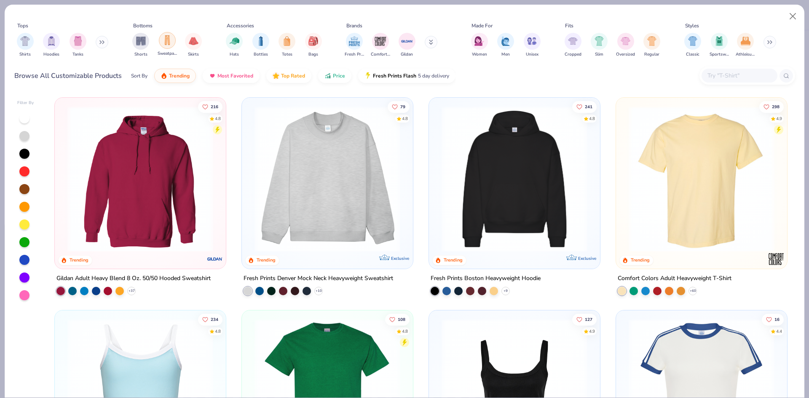
click at [163, 39] on img "filter for Sweatpants" at bounding box center [167, 40] width 9 height 10
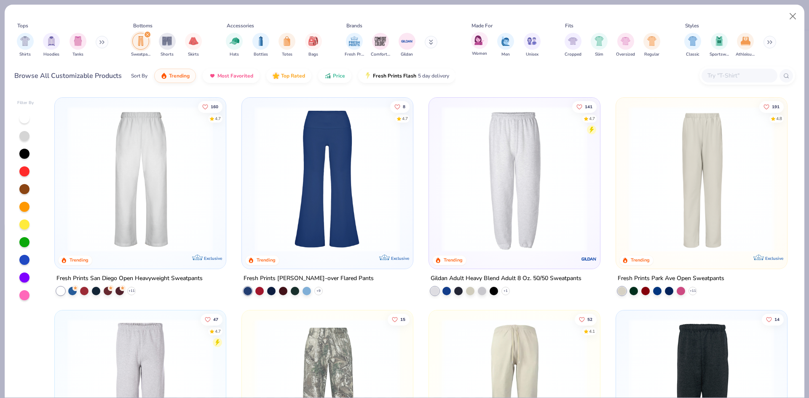
click at [474, 51] on span "Women" at bounding box center [479, 54] width 15 height 6
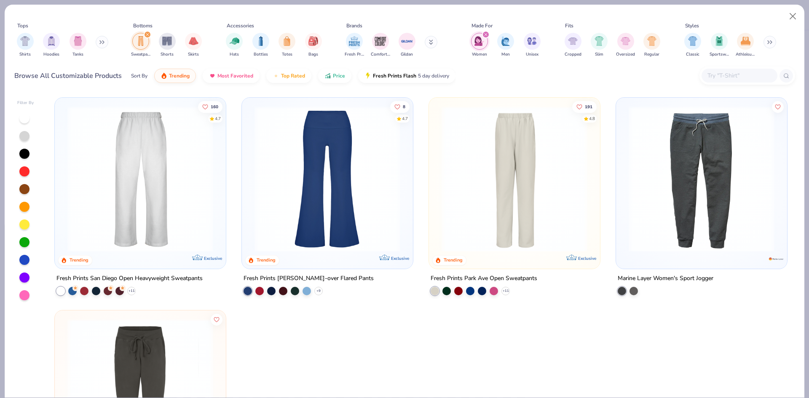
click at [375, 160] on img at bounding box center [327, 179] width 154 height 146
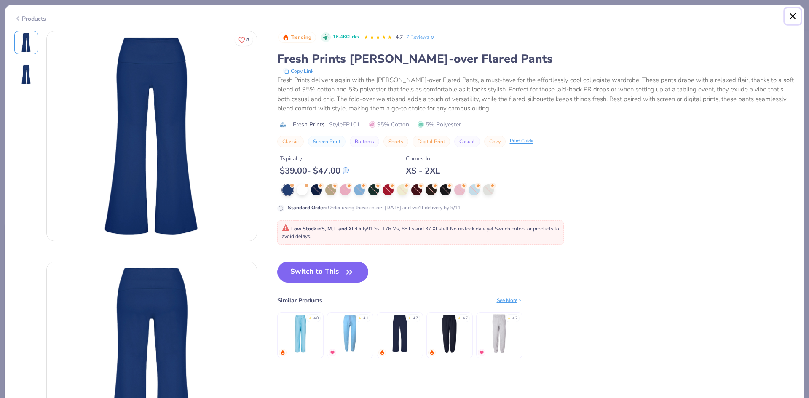
click at [794, 14] on button "Close" at bounding box center [793, 16] width 16 height 16
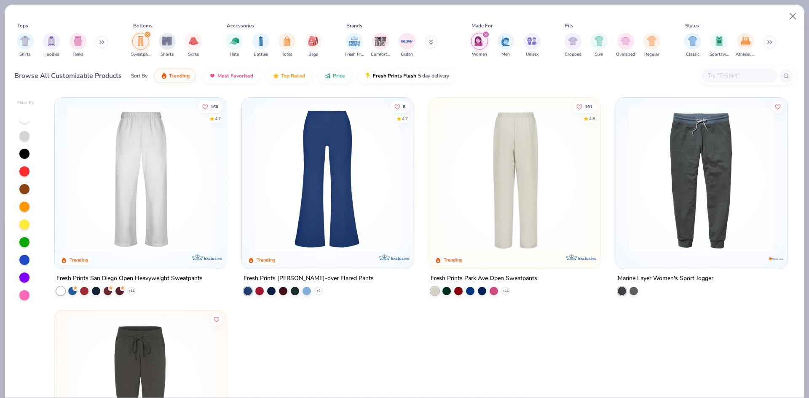
click at [437, 161] on img at bounding box center [360, 179] width 154 height 146
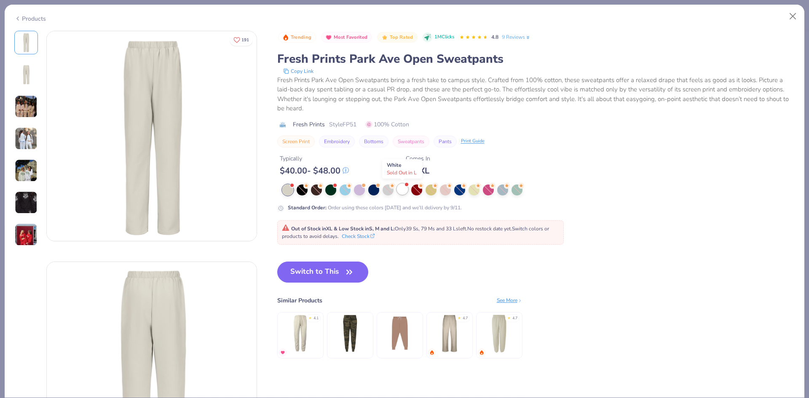
click at [405, 190] on div at bounding box center [402, 189] width 11 height 11
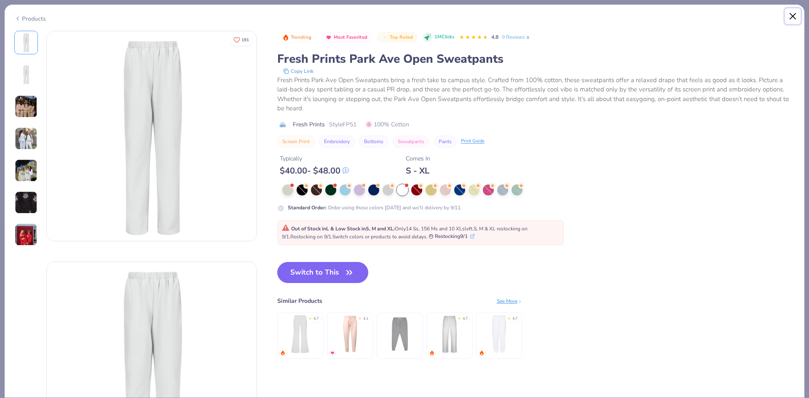
click at [789, 18] on button "Close" at bounding box center [793, 16] width 16 height 16
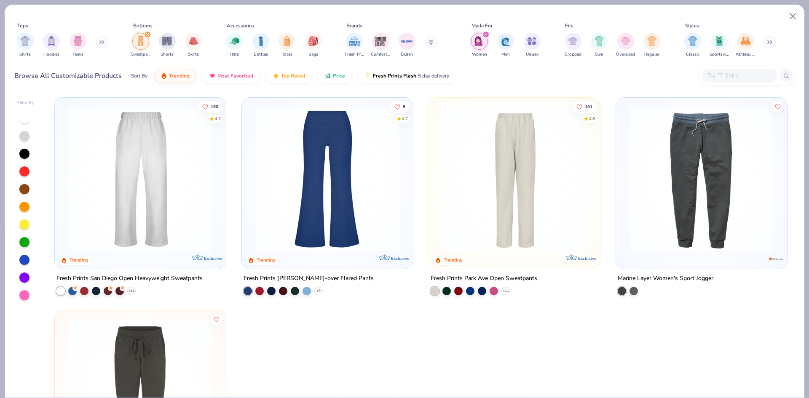
click at [180, 173] on img at bounding box center [140, 179] width 154 height 146
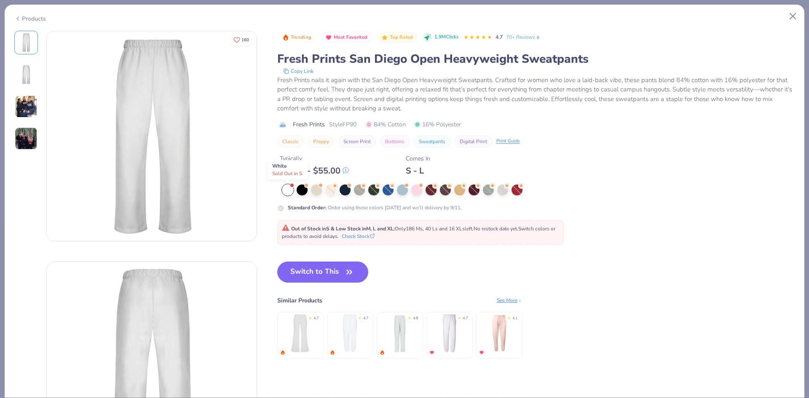
click at [288, 193] on div at bounding box center [287, 190] width 11 height 11
click at [305, 193] on div at bounding box center [302, 189] width 11 height 11
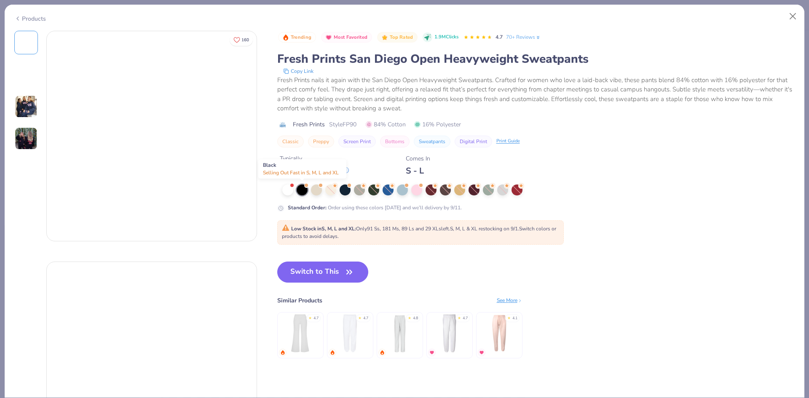
type textarea "x"
